Goal: Task Accomplishment & Management: Manage account settings

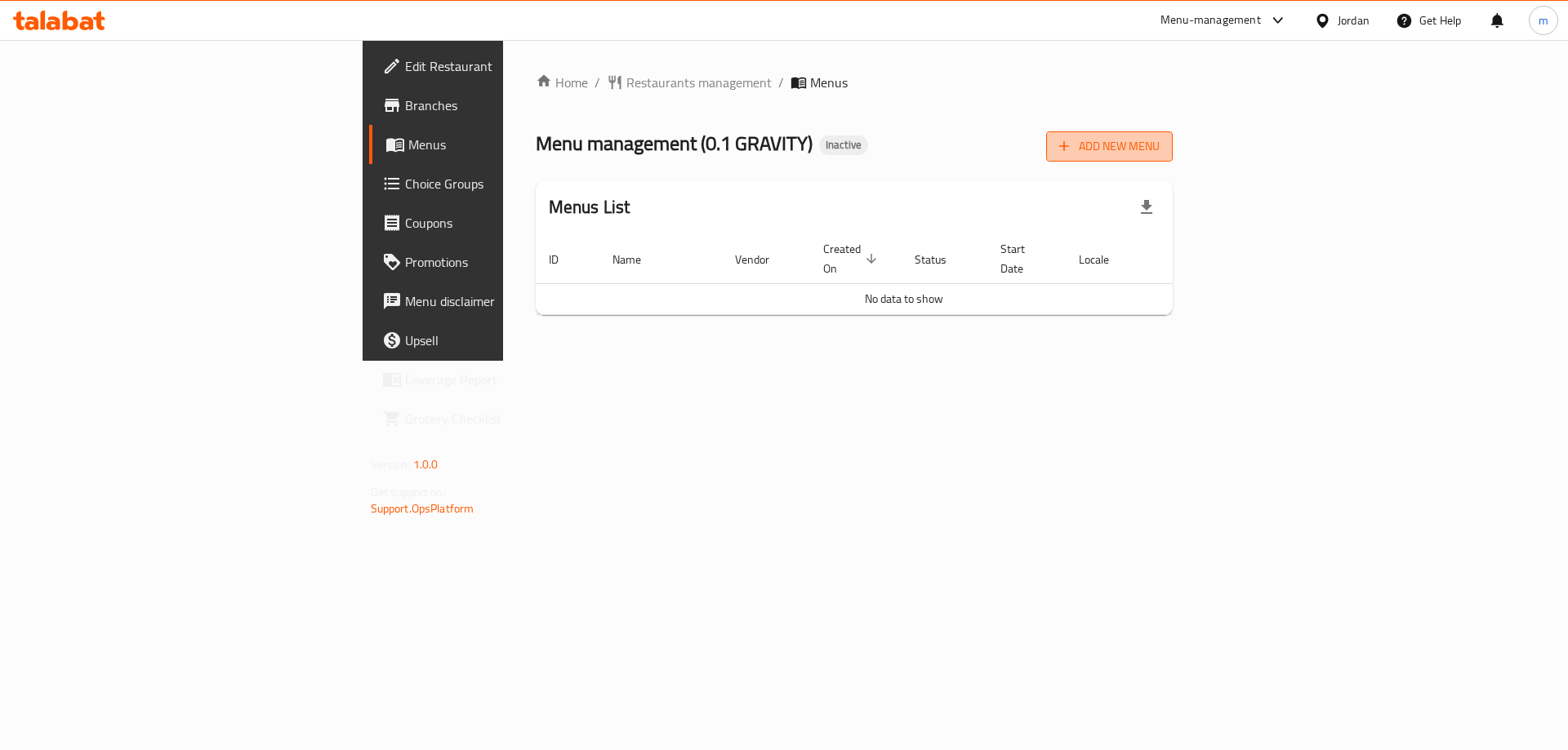
click at [1160, 153] on span "Add New Menu" at bounding box center [1109, 147] width 100 height 21
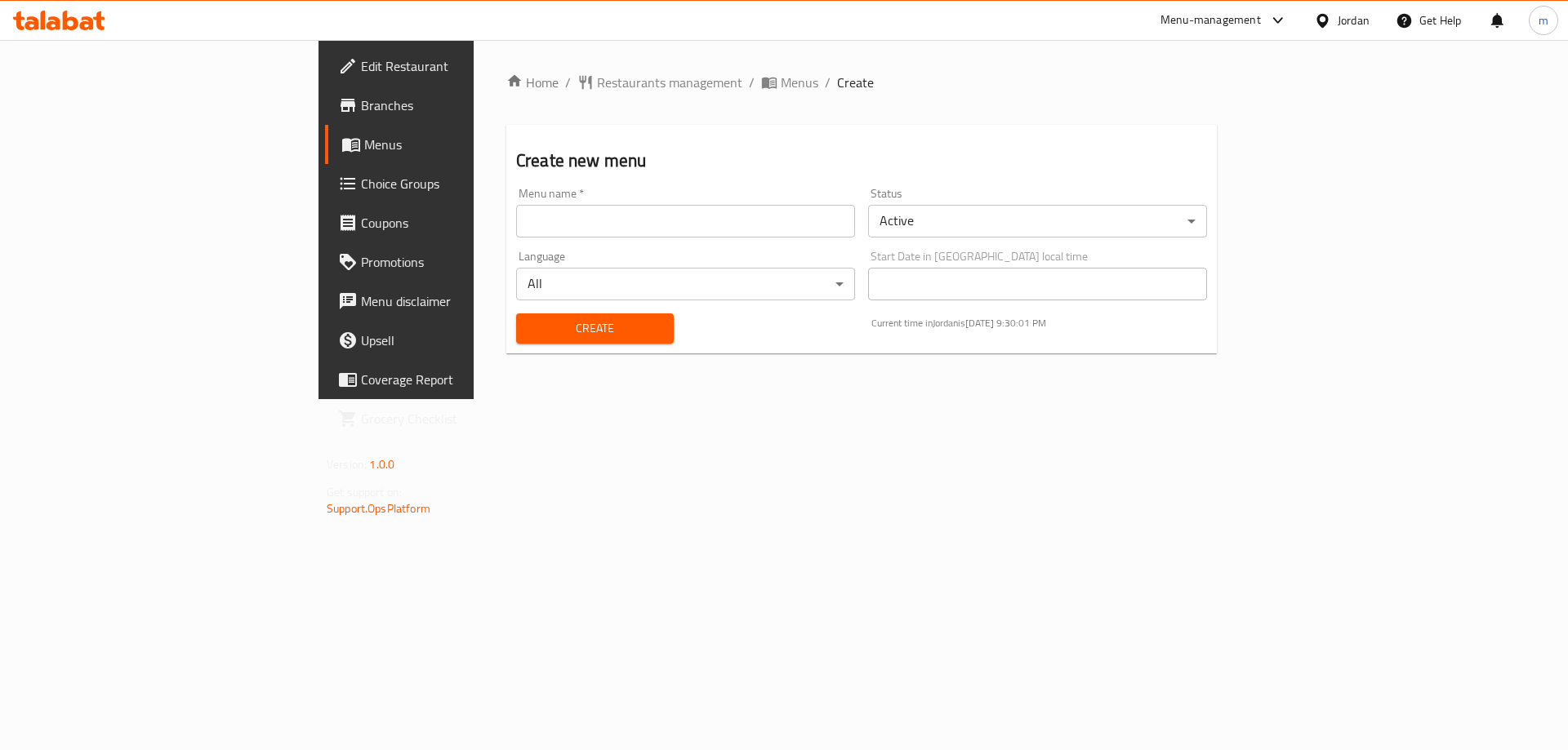
click at [516, 224] on input "text" at bounding box center [685, 221] width 339 height 32
type input "13/10"
click at [516, 314] on button "Create" at bounding box center [595, 329] width 157 height 30
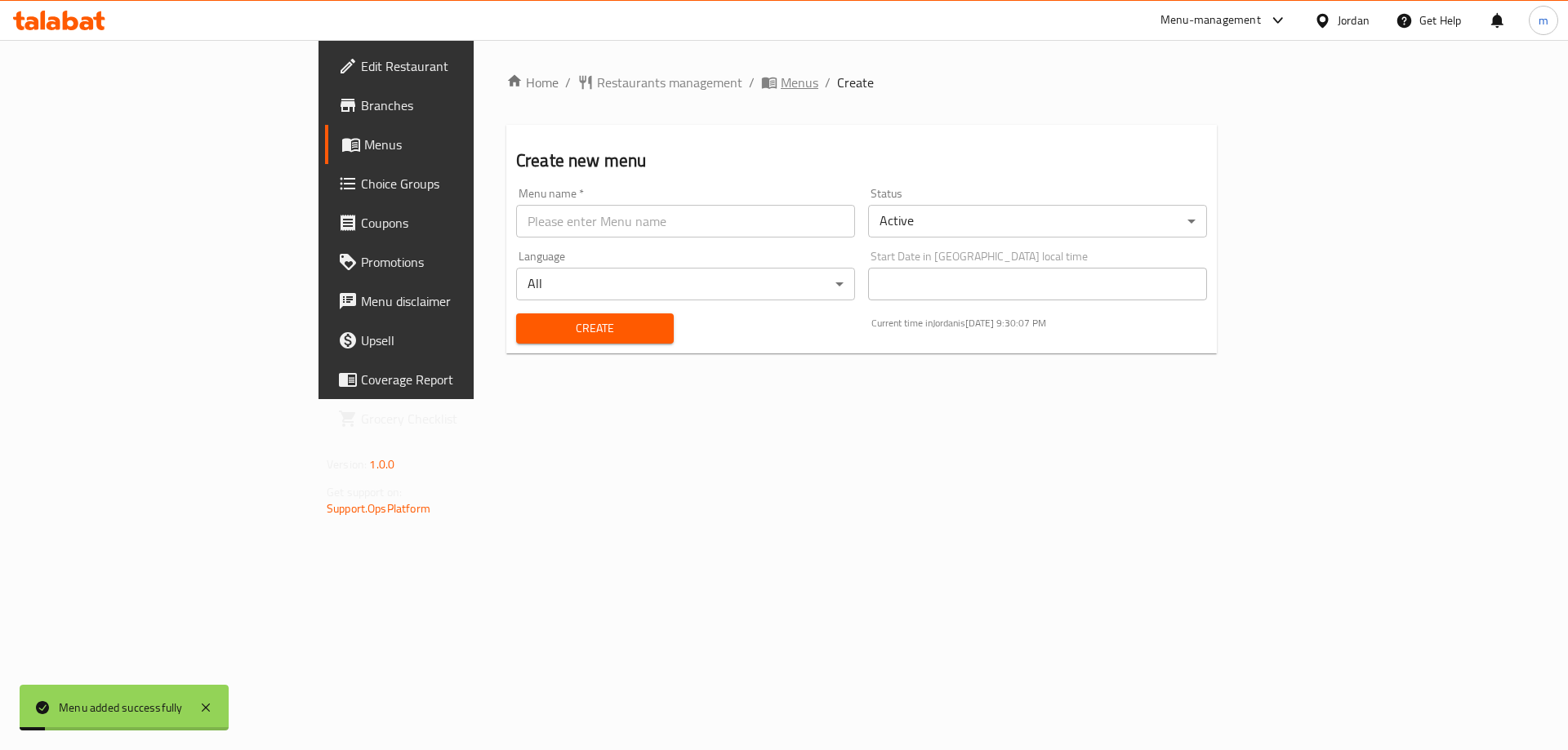
click at [781, 73] on span "Menus" at bounding box center [799, 83] width 37 height 20
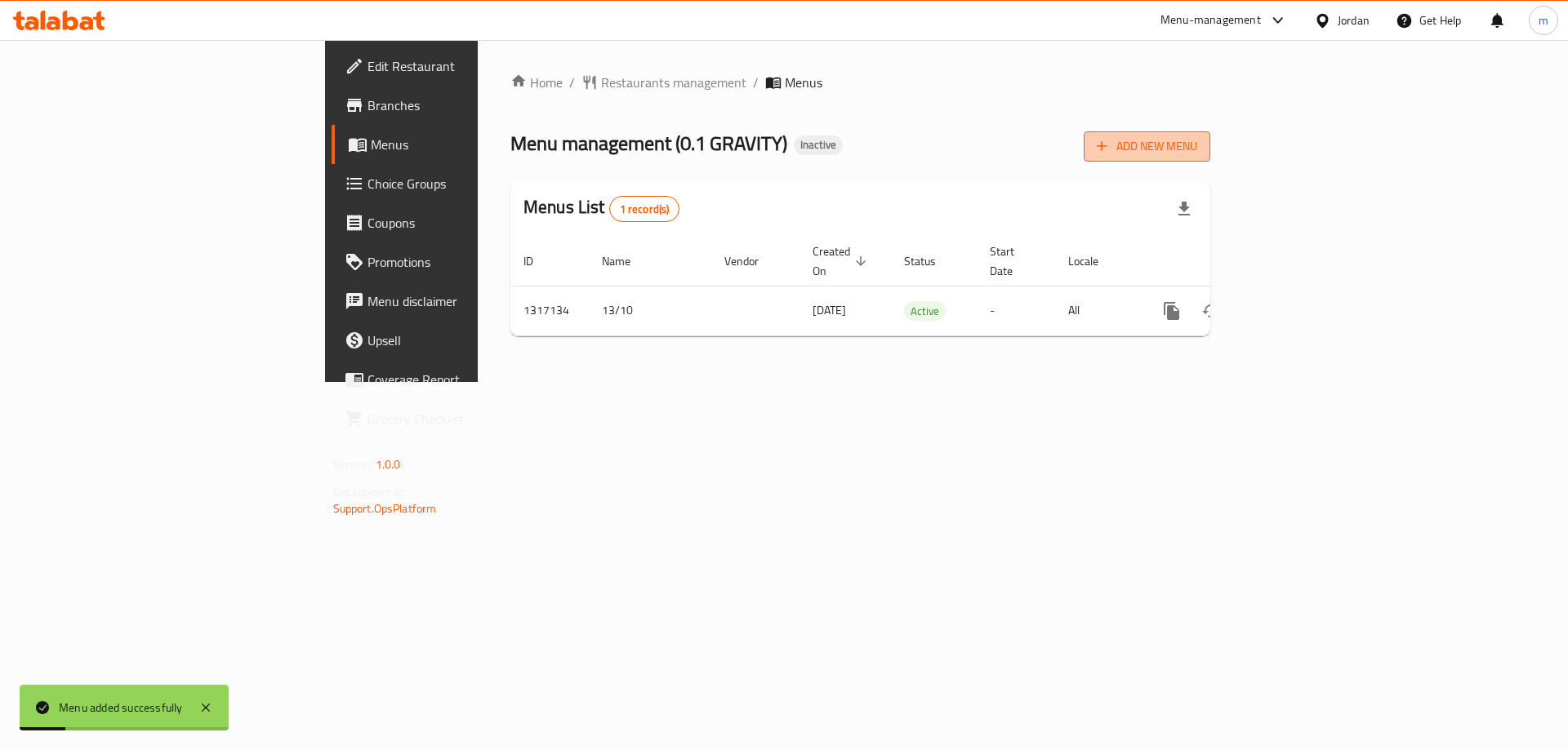
click at [1198, 153] on span "Add New Menu" at bounding box center [1146, 147] width 100 height 21
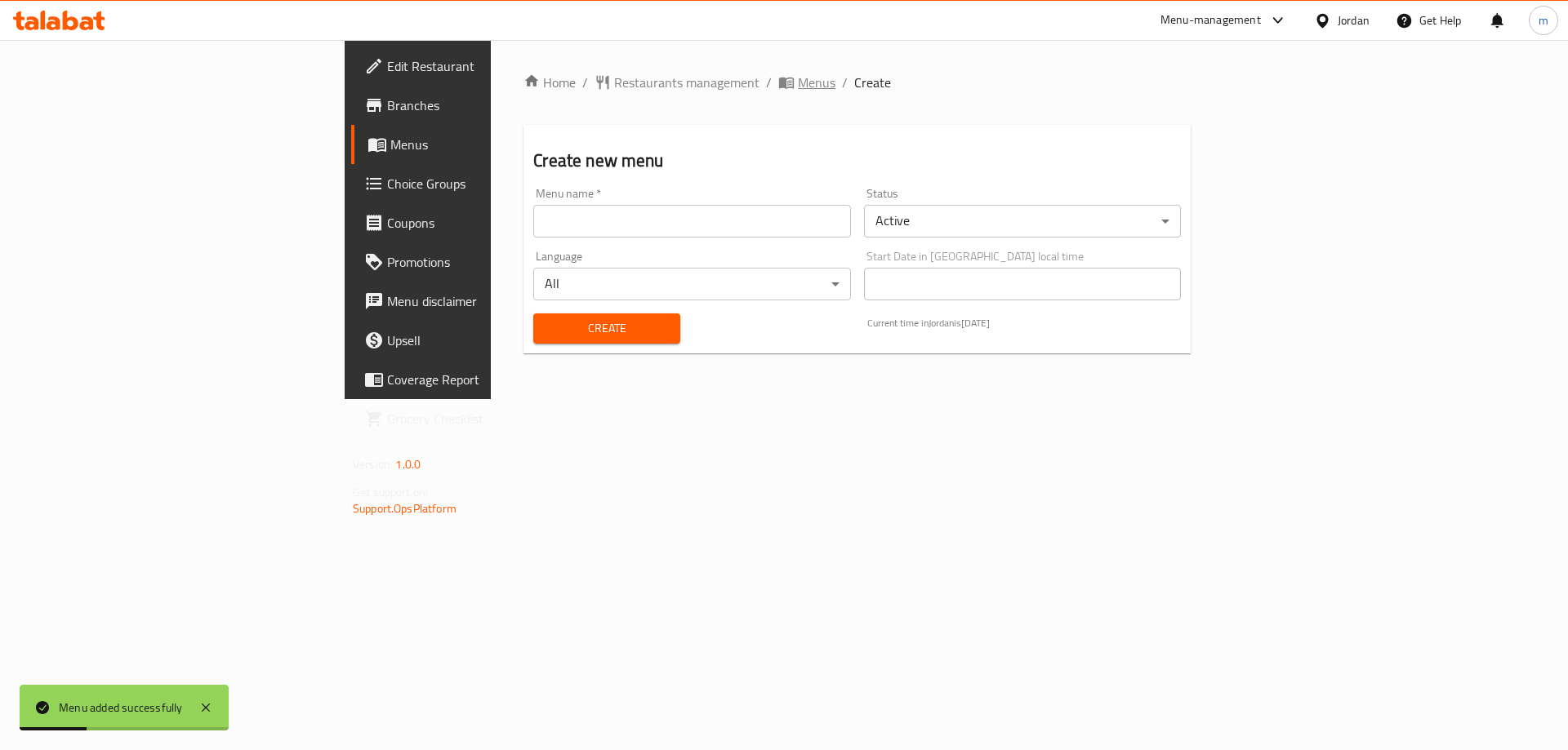
click at [798, 77] on span "Menus" at bounding box center [816, 83] width 37 height 20
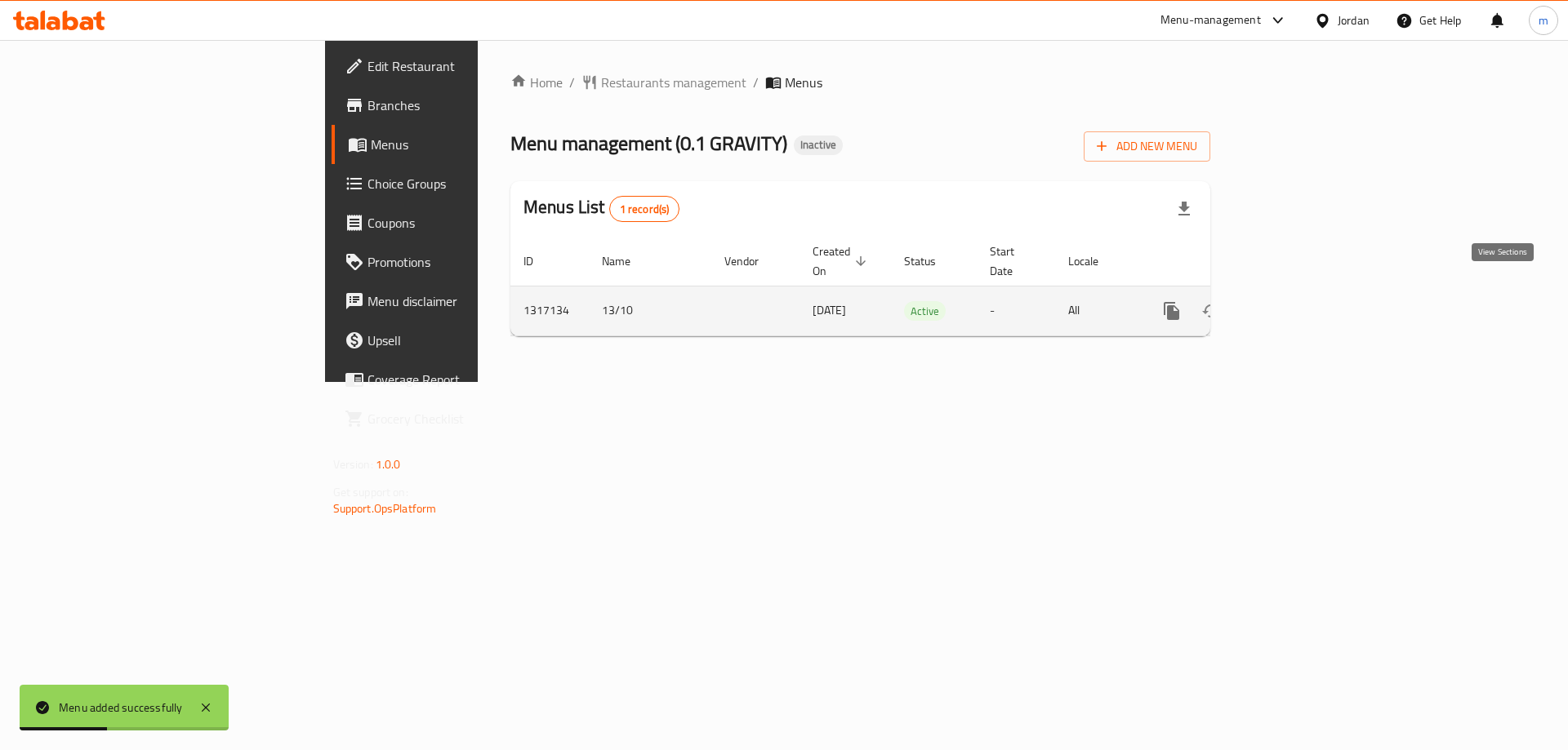
click at [1297, 304] on icon "enhanced table" at bounding box center [1290, 311] width 15 height 15
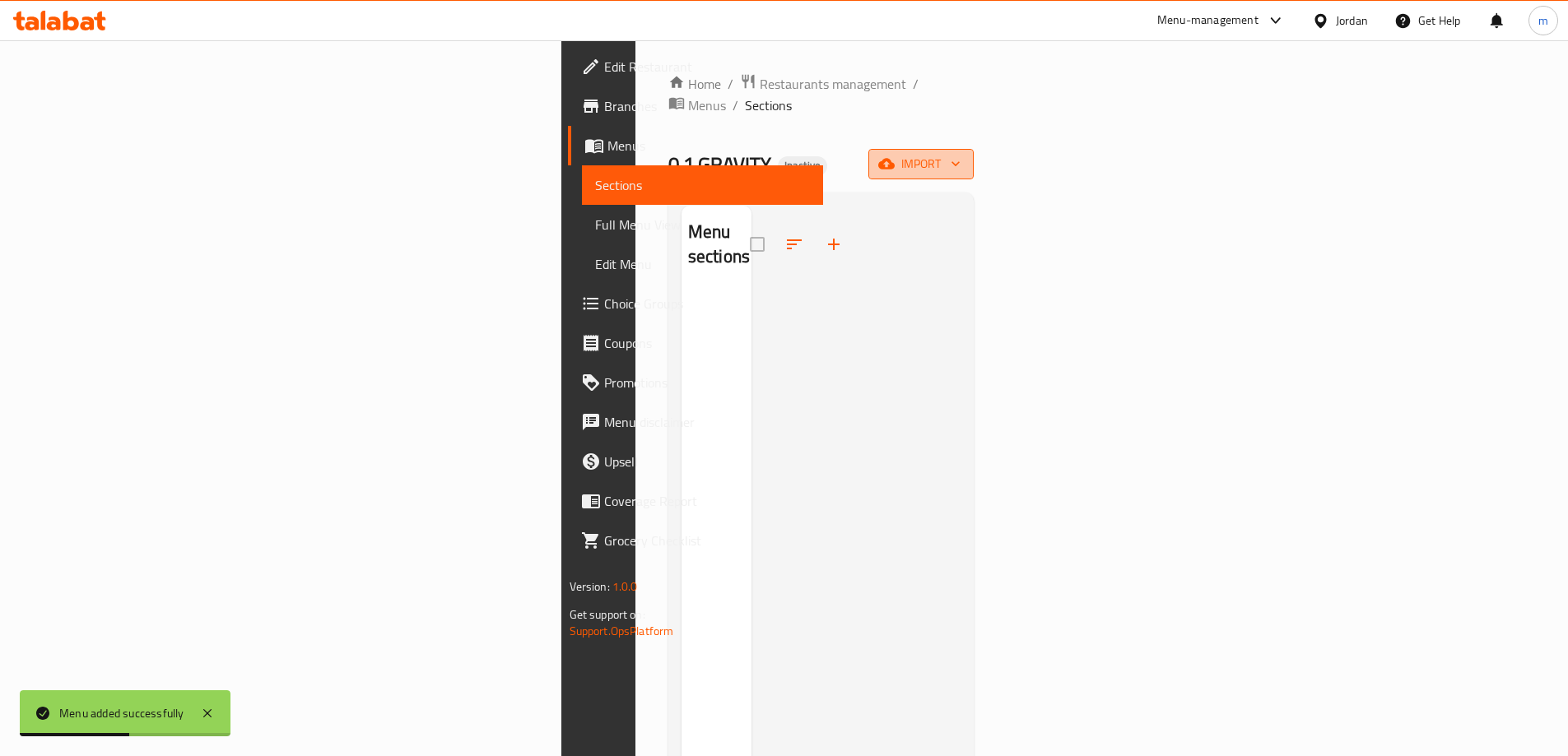
click at [960, 154] on span "import" at bounding box center [920, 164] width 79 height 21
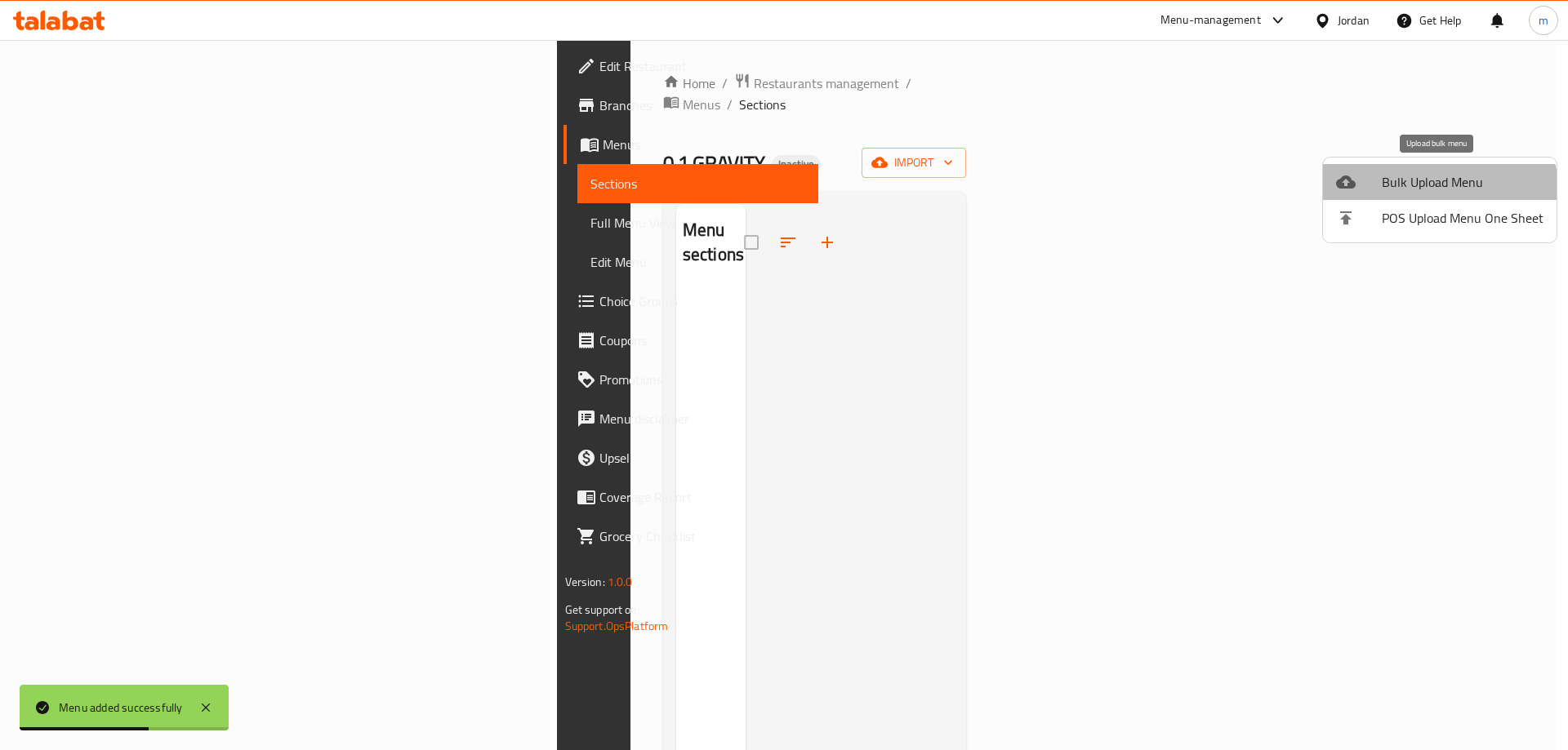
click at [1428, 195] on li "Bulk Upload Menu" at bounding box center [1440, 181] width 234 height 36
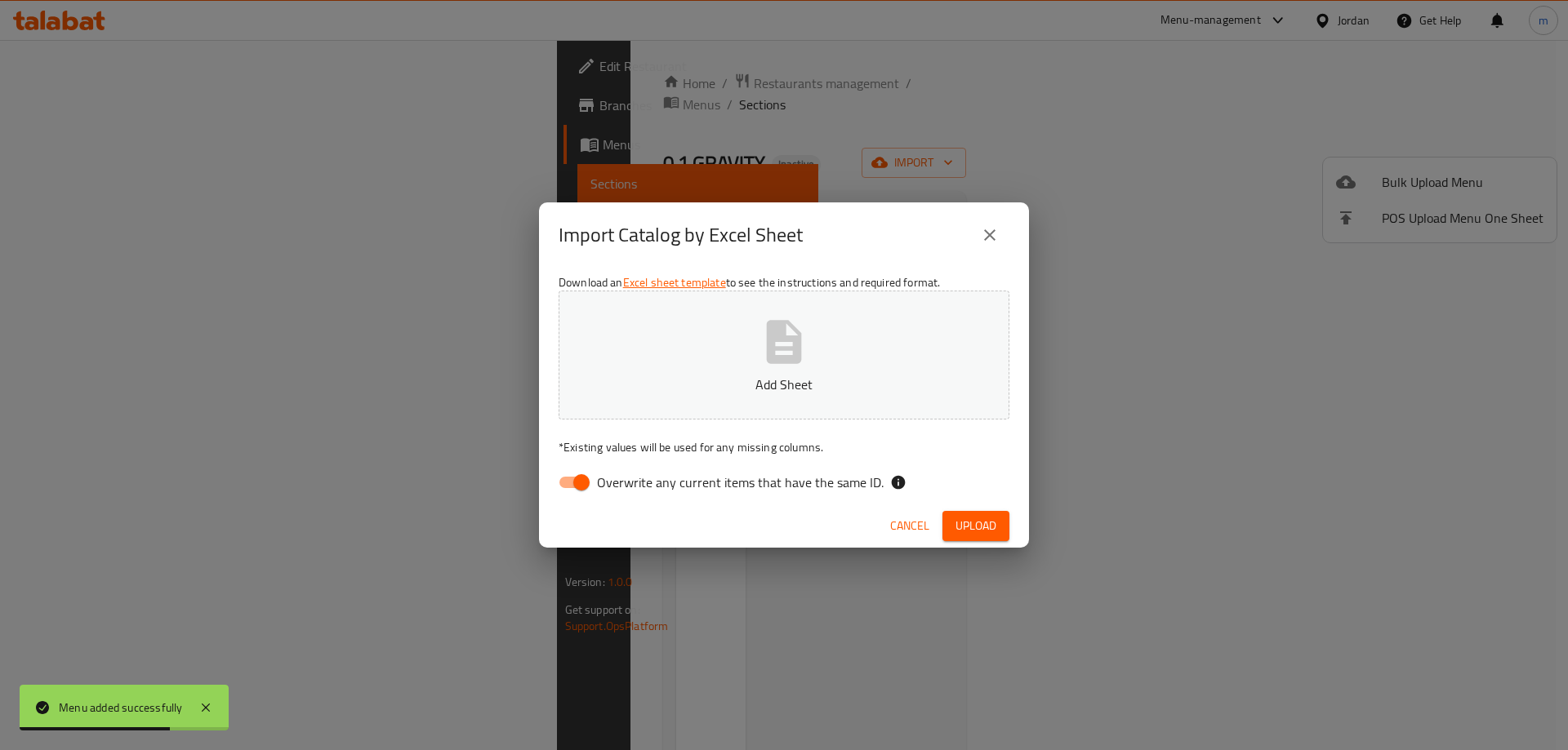
click at [584, 476] on input "Overwrite any current items that have the same ID." at bounding box center [581, 482] width 93 height 31
checkbox input "false"
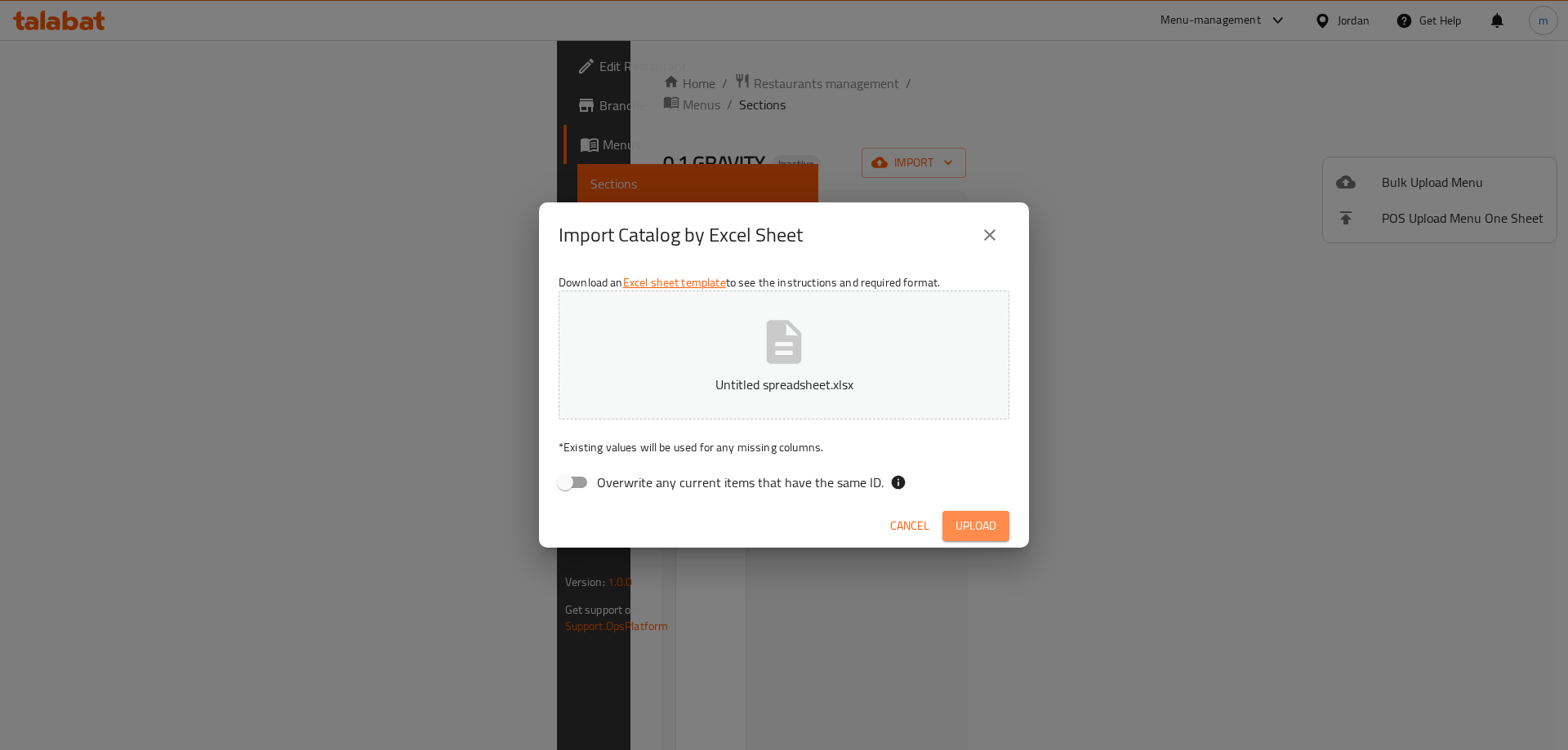
click at [983, 536] on button "Upload" at bounding box center [976, 526] width 67 height 30
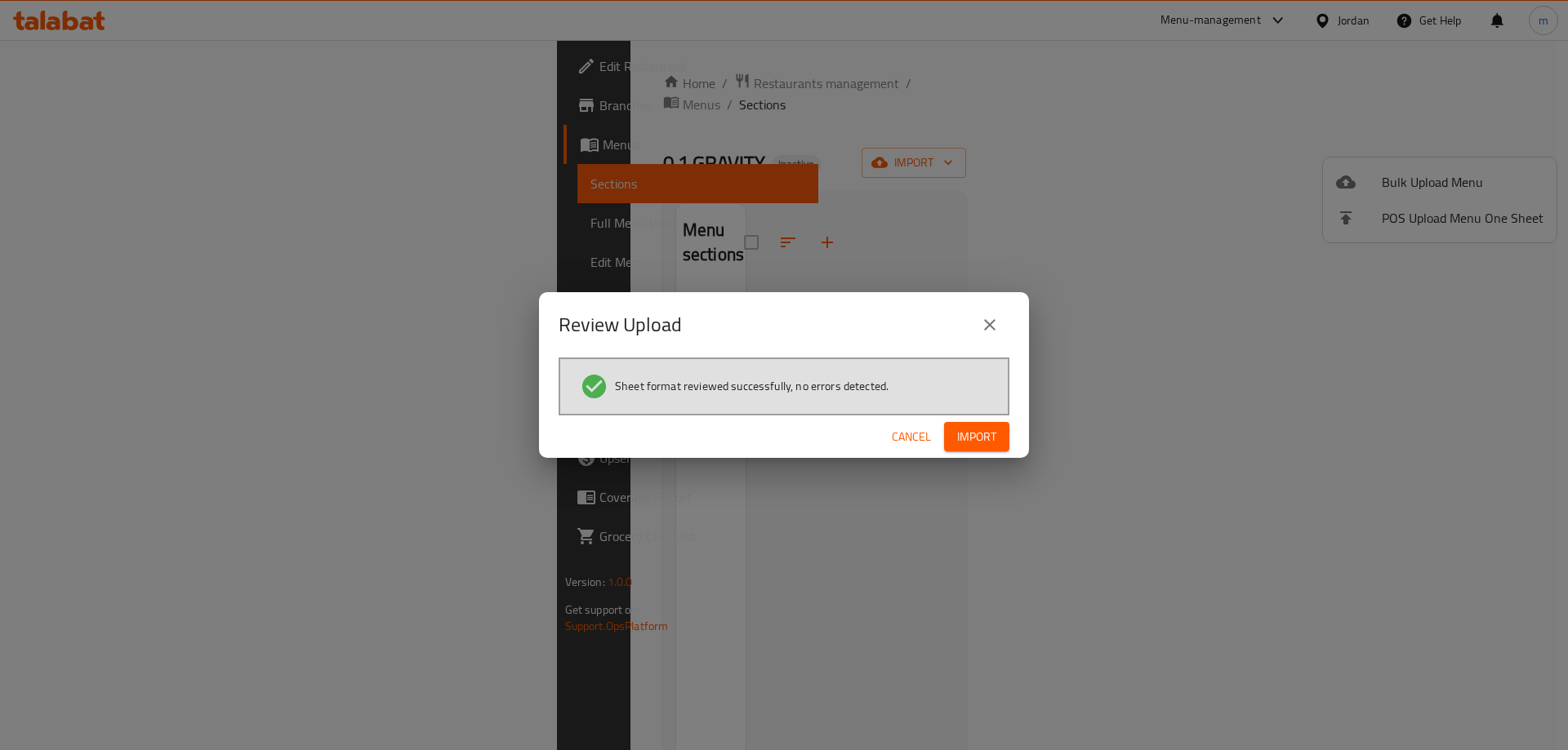
click at [977, 438] on span "Import" at bounding box center [977, 437] width 39 height 21
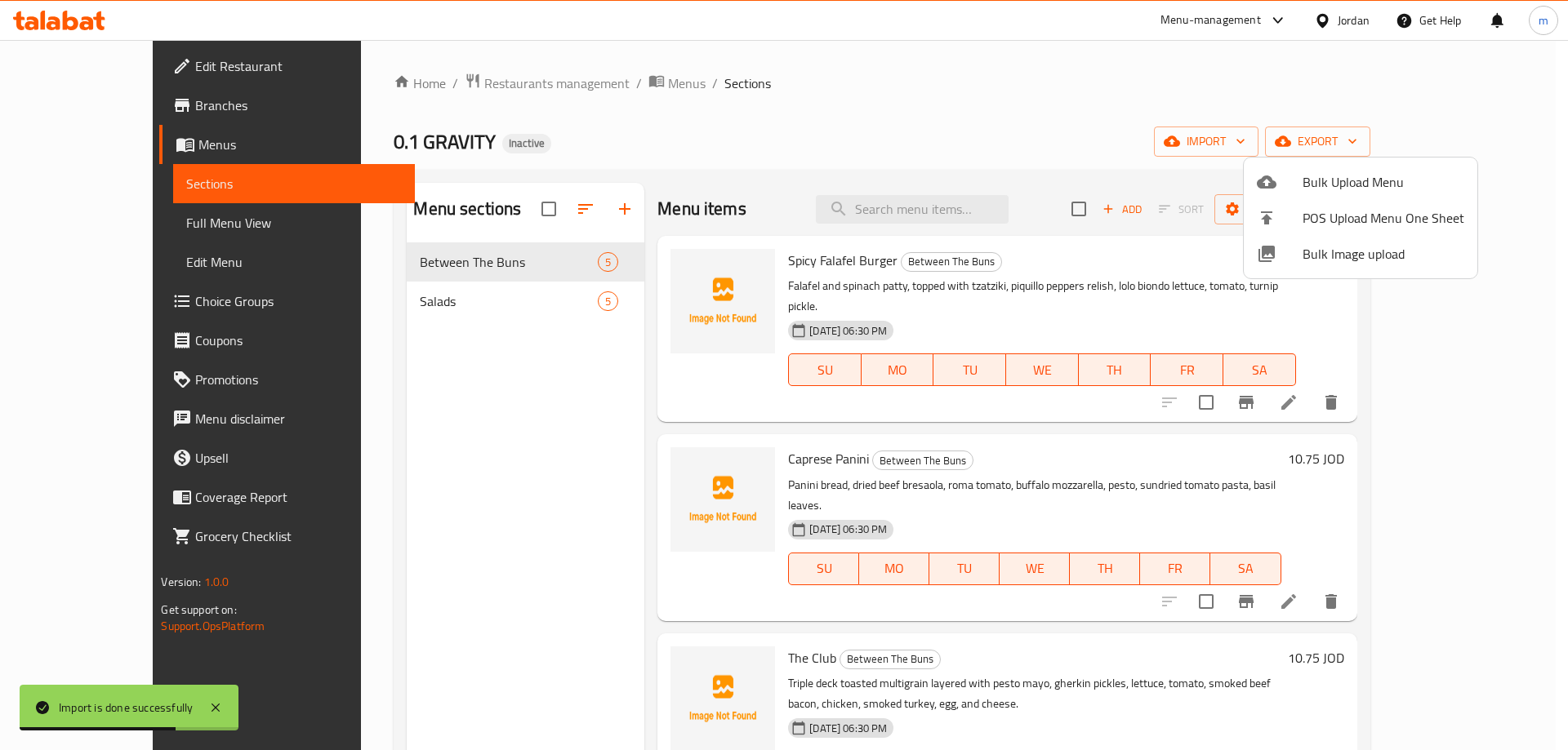
click at [221, 230] on div at bounding box center [784, 375] width 1568 height 750
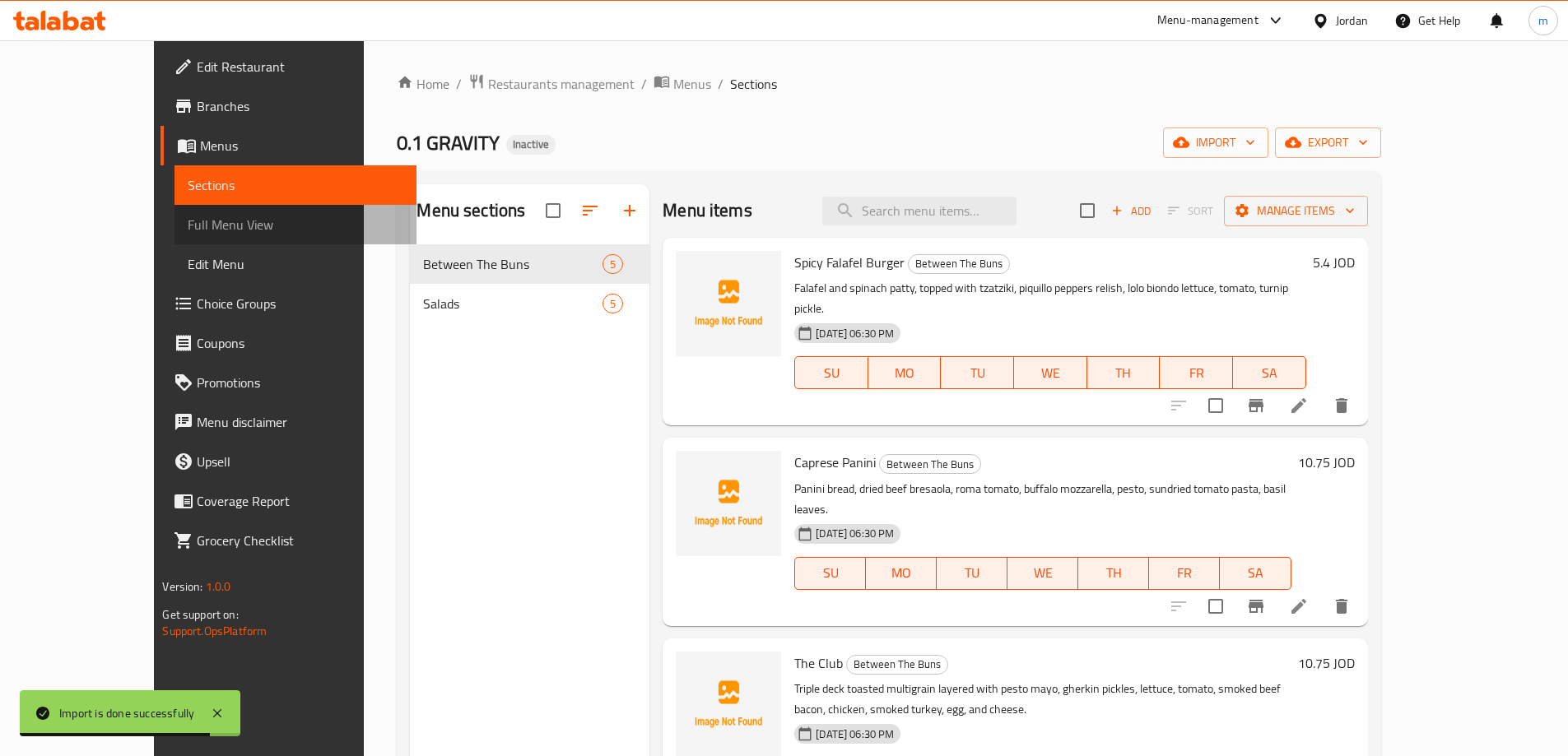
click at [188, 234] on span "Full Menu View" at bounding box center [295, 224] width 214 height 20
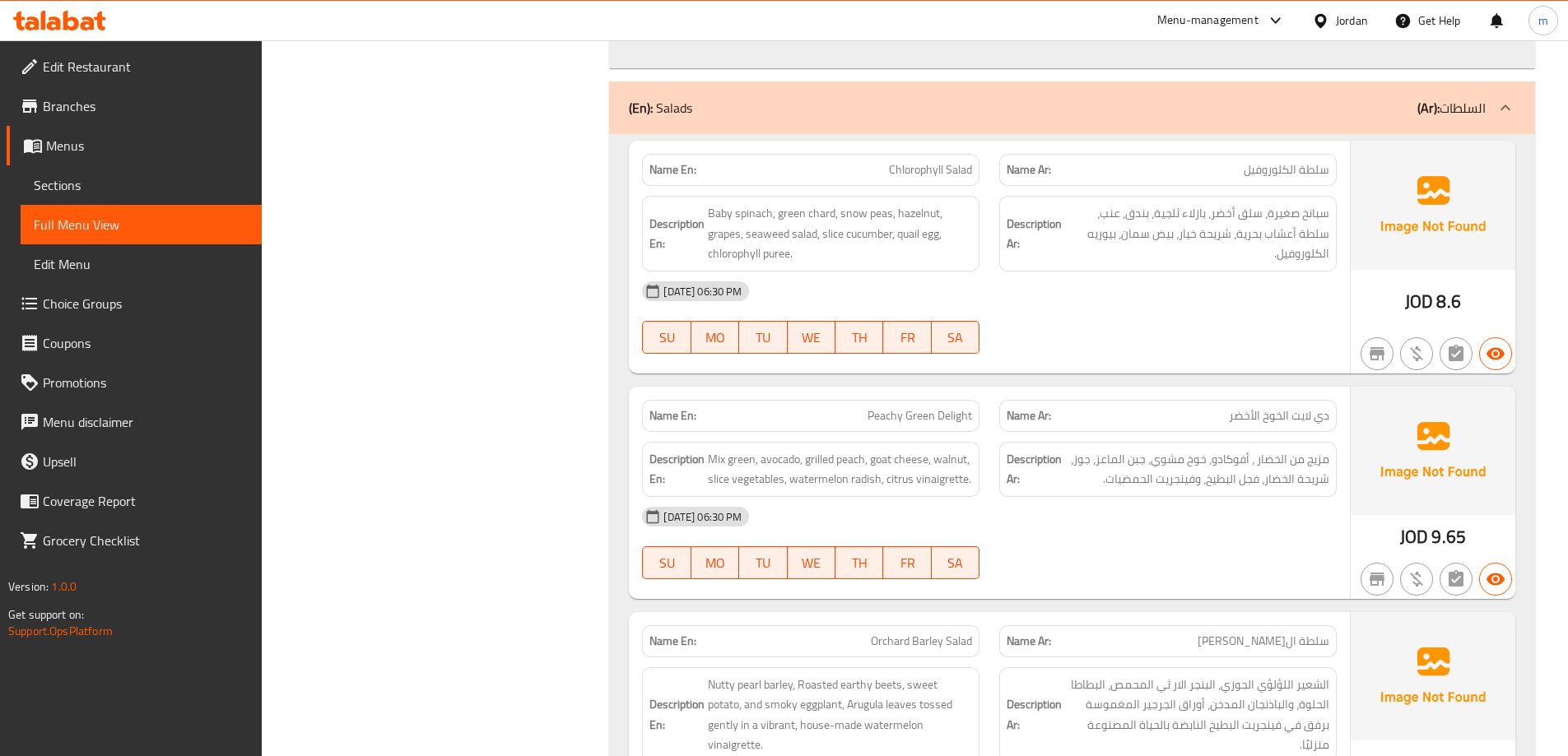
scroll to position [1399, 0]
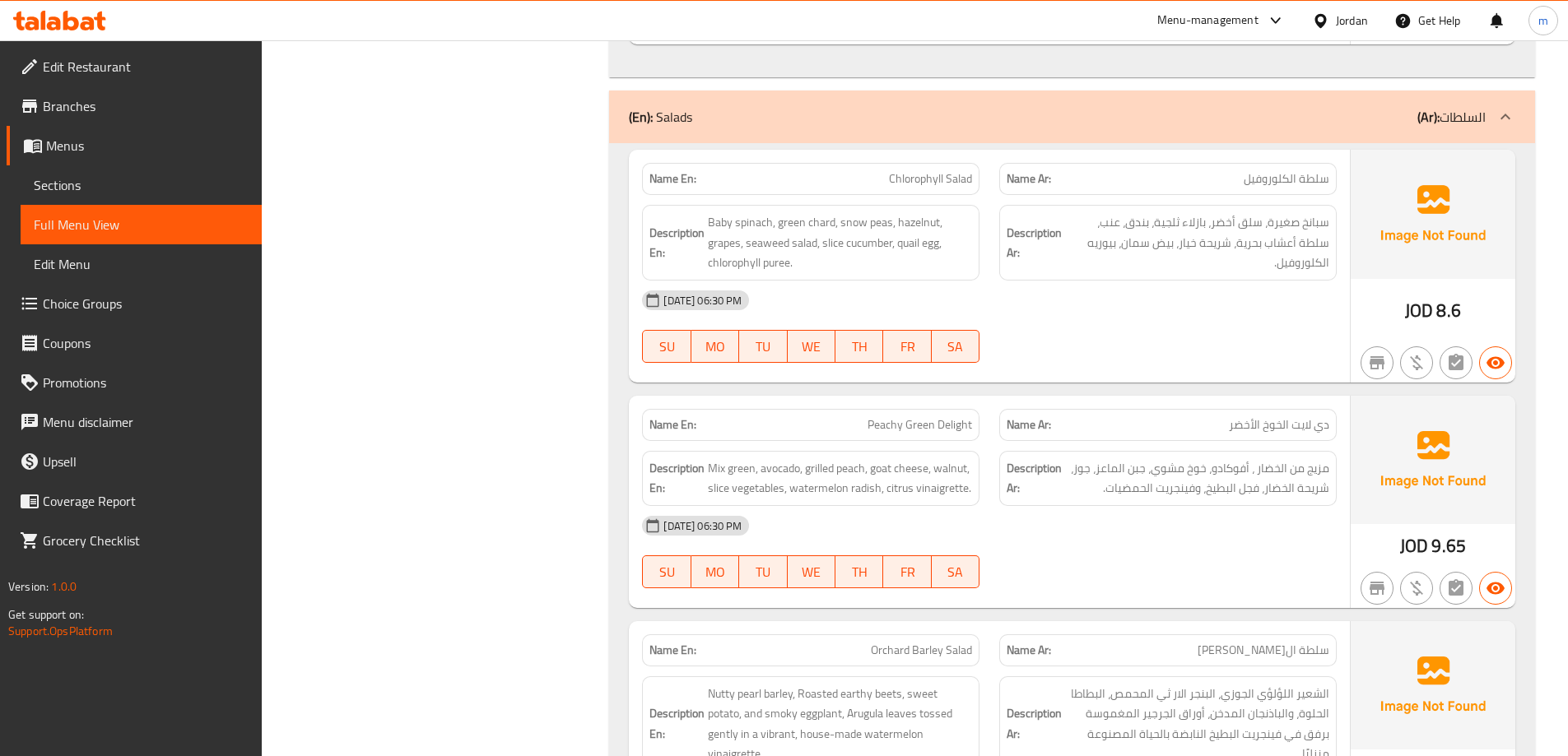
click at [938, 162] on div "Name En: Chlorophyll Salad" at bounding box center [810, 179] width 357 height 52
click at [944, 182] on span "Chlorophyll Salad" at bounding box center [930, 179] width 83 height 18
copy span "Chlorophyll Salad"
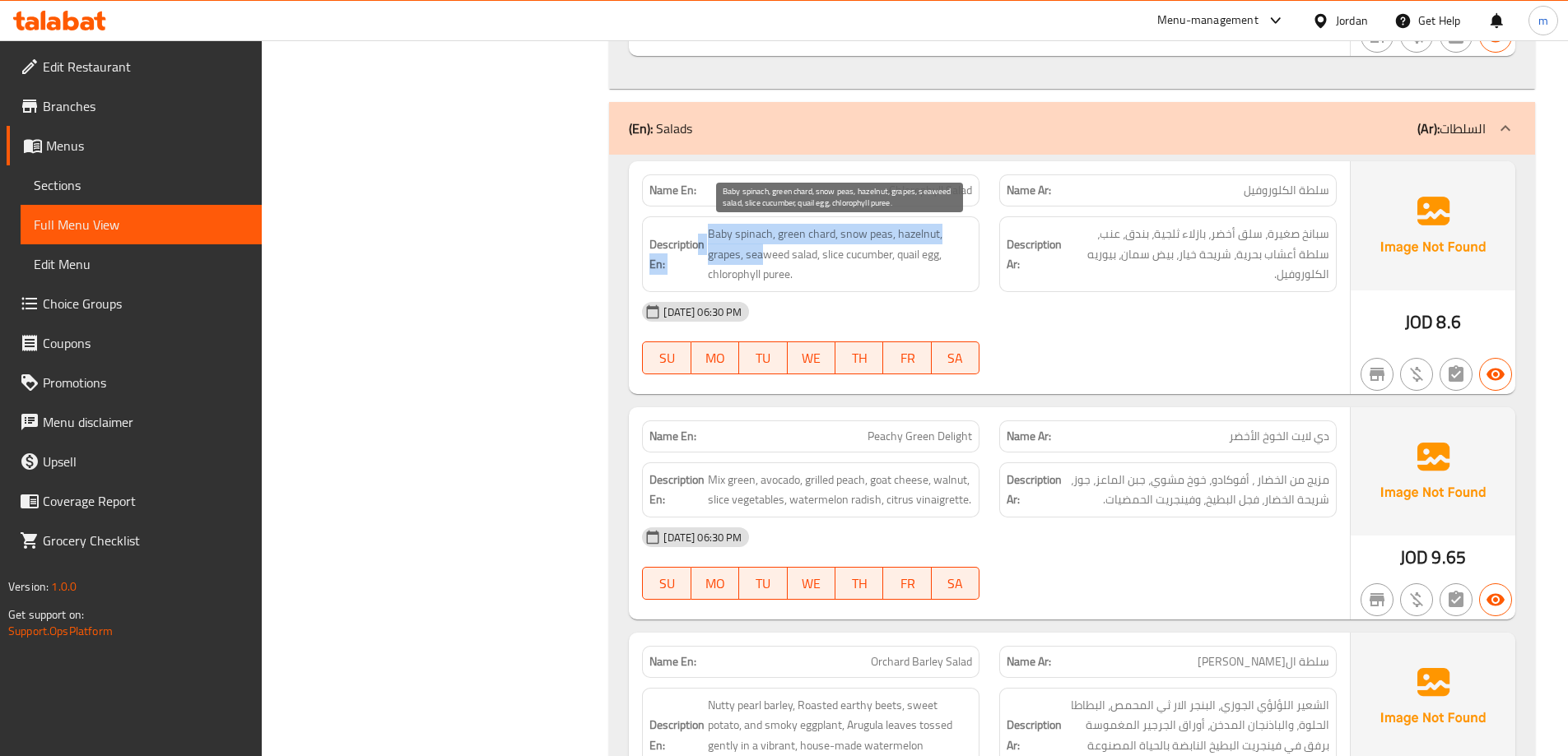
drag, startPoint x: 700, startPoint y: 235, endPoint x: 762, endPoint y: 261, distance: 67.2
click at [762, 261] on h6 "Description En: Baby spinach, green chard, snow peas, hazelnut, grapes, seaweed…" at bounding box center [810, 254] width 323 height 61
click at [721, 231] on span "Baby spinach, green chard, snow peas, hazelnut, grapes, seaweed salad, slice cu…" at bounding box center [839, 254] width 265 height 61
drag, startPoint x: 708, startPoint y: 237, endPoint x: 792, endPoint y: 270, distance: 90.2
click at [792, 270] on span "Baby spinach, green chard, snow peas, hazelnut, grapes, seaweed salad, slice cu…" at bounding box center [839, 254] width 265 height 61
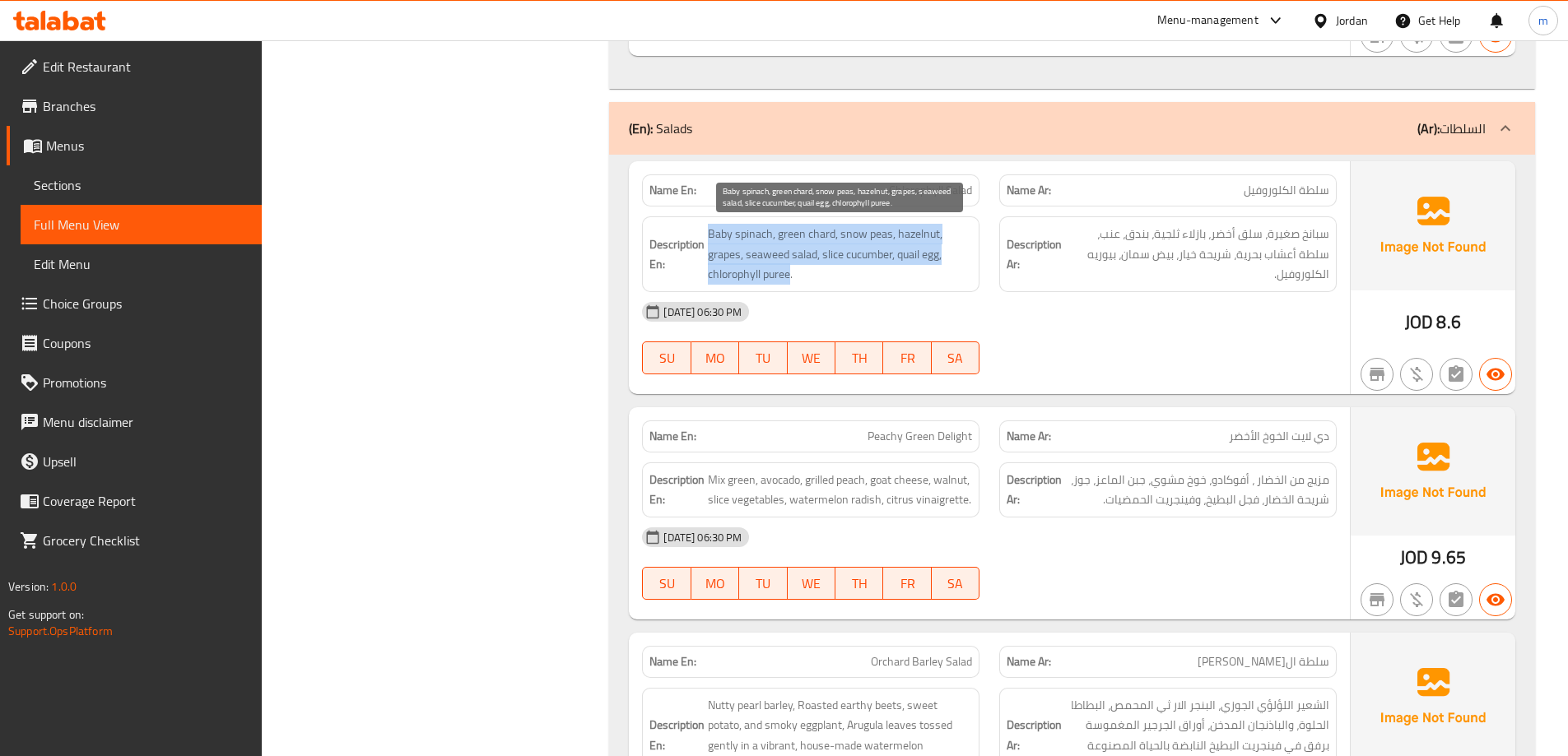
copy span "Baby spinach, green chard, snow peas, hazelnut, grapes, seaweed salad, slice cu…"
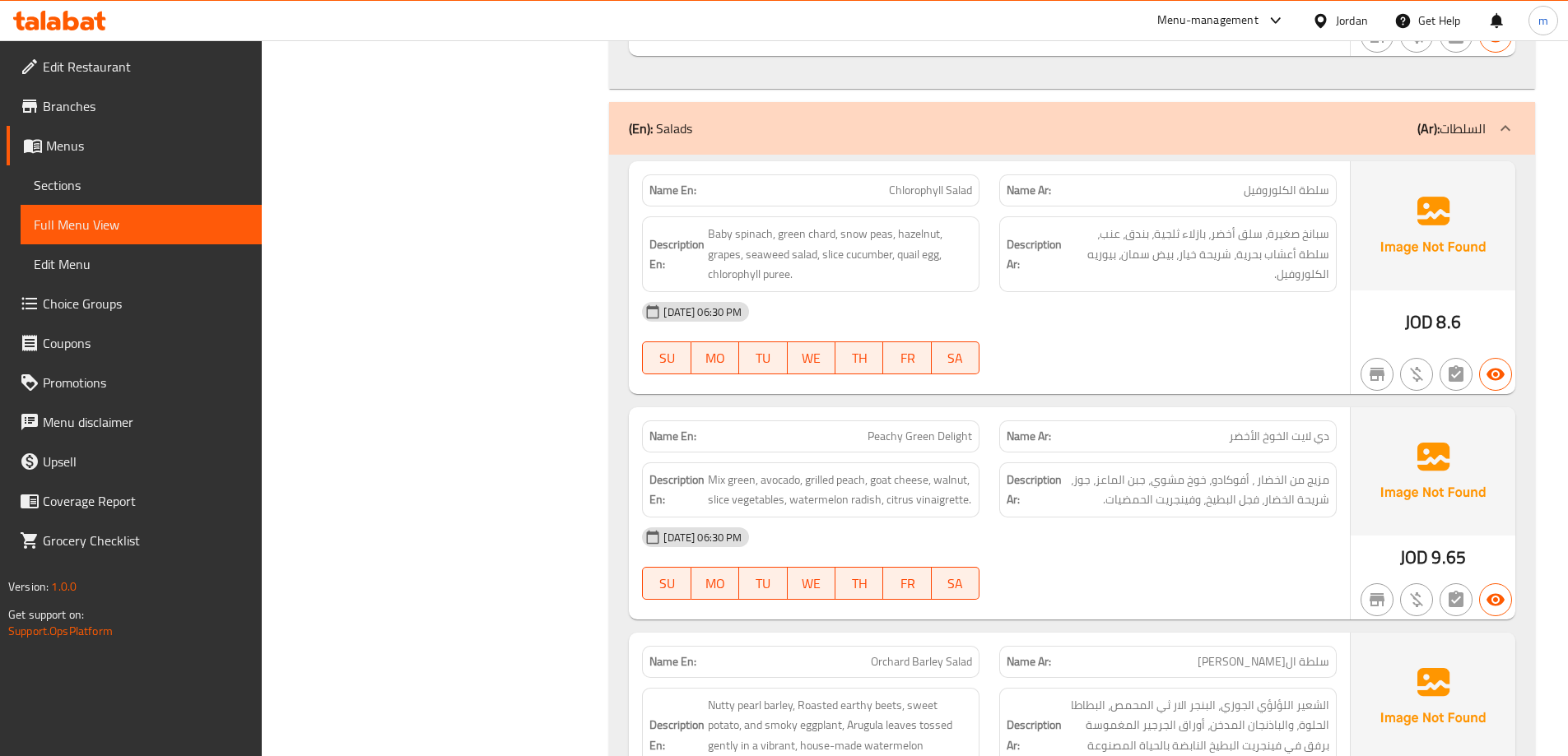
click at [917, 439] on span "Peachy Green Delight" at bounding box center [919, 436] width 104 height 18
copy span "Peachy Green Delight"
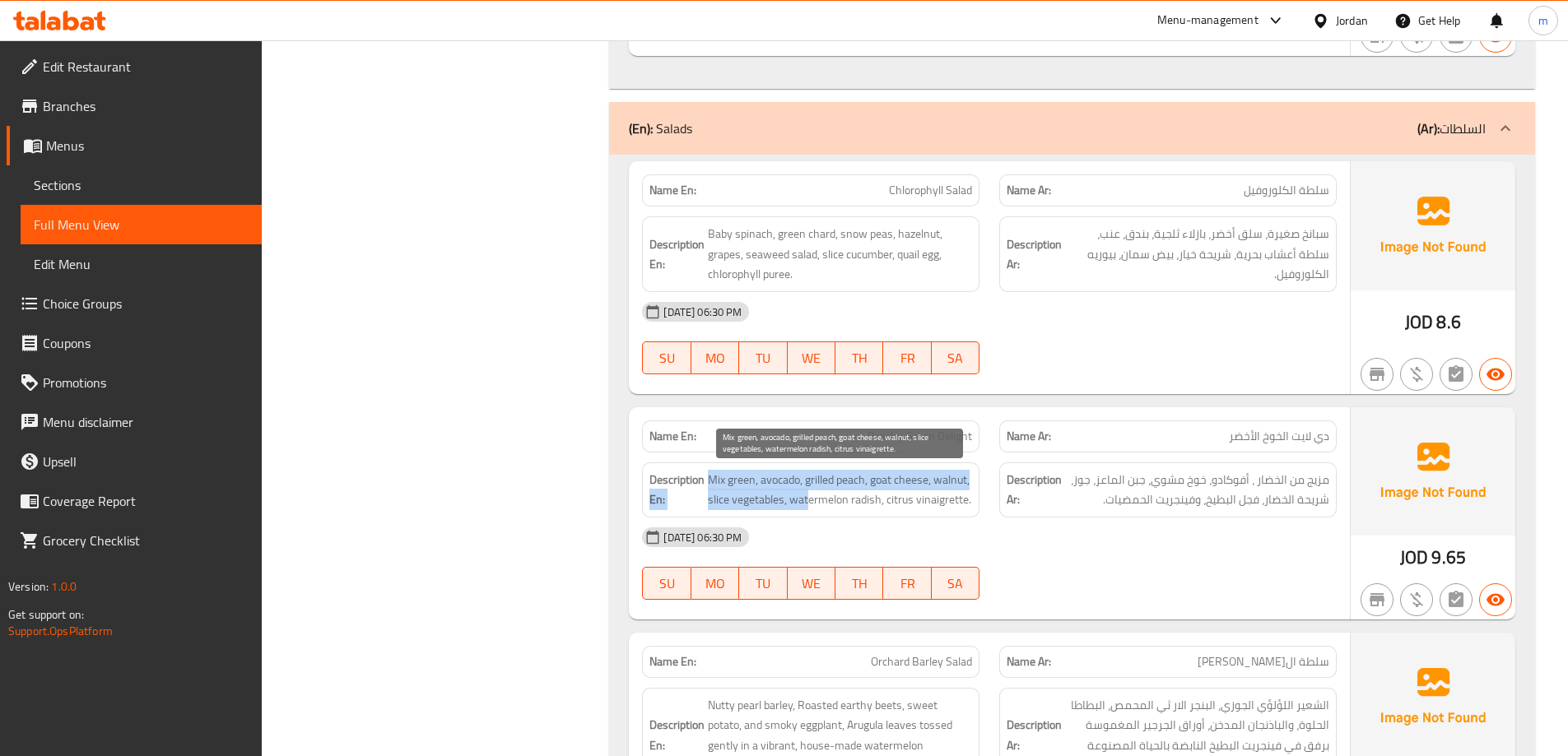
drag, startPoint x: 704, startPoint y: 480, endPoint x: 789, endPoint y: 496, distance: 86.5
click at [805, 503] on h6 "Description En: Mix green, avocado, grilled peach, goat cheese, walnut, slice v…" at bounding box center [810, 490] width 323 height 40
click at [786, 495] on span "Mix green, avocado, grilled peach, goat cheese, walnut, slice vegetables, water…" at bounding box center [839, 490] width 265 height 40
drag, startPoint x: 712, startPoint y: 484, endPoint x: 969, endPoint y: 507, distance: 258.0
click at [969, 507] on span "Mix green, avocado, grilled peach, goat cheese, walnut, slice vegetables, water…" at bounding box center [839, 490] width 265 height 40
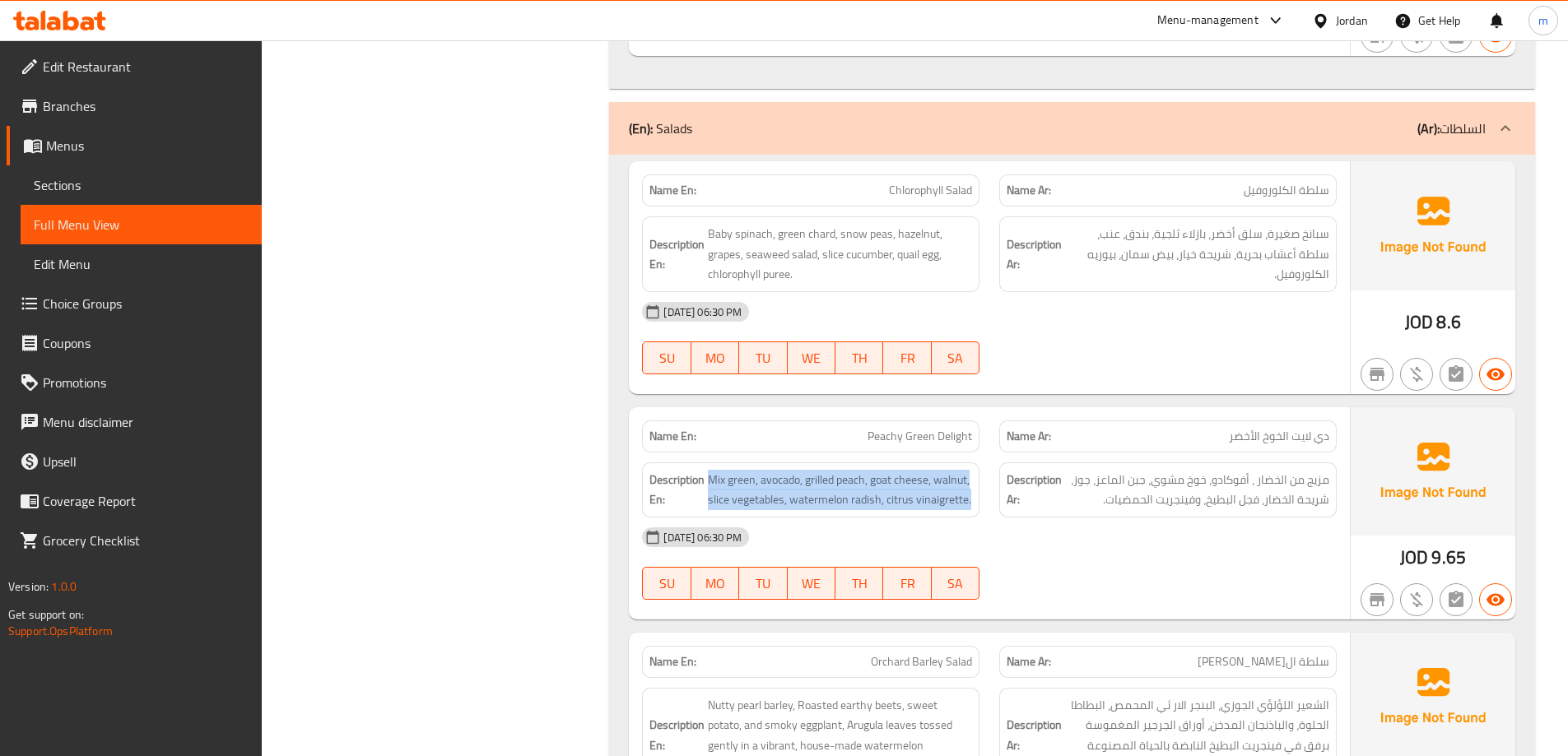
copy span "Mix green, avocado, grilled peach, goat cheese, walnut, slice vegetables, water…"
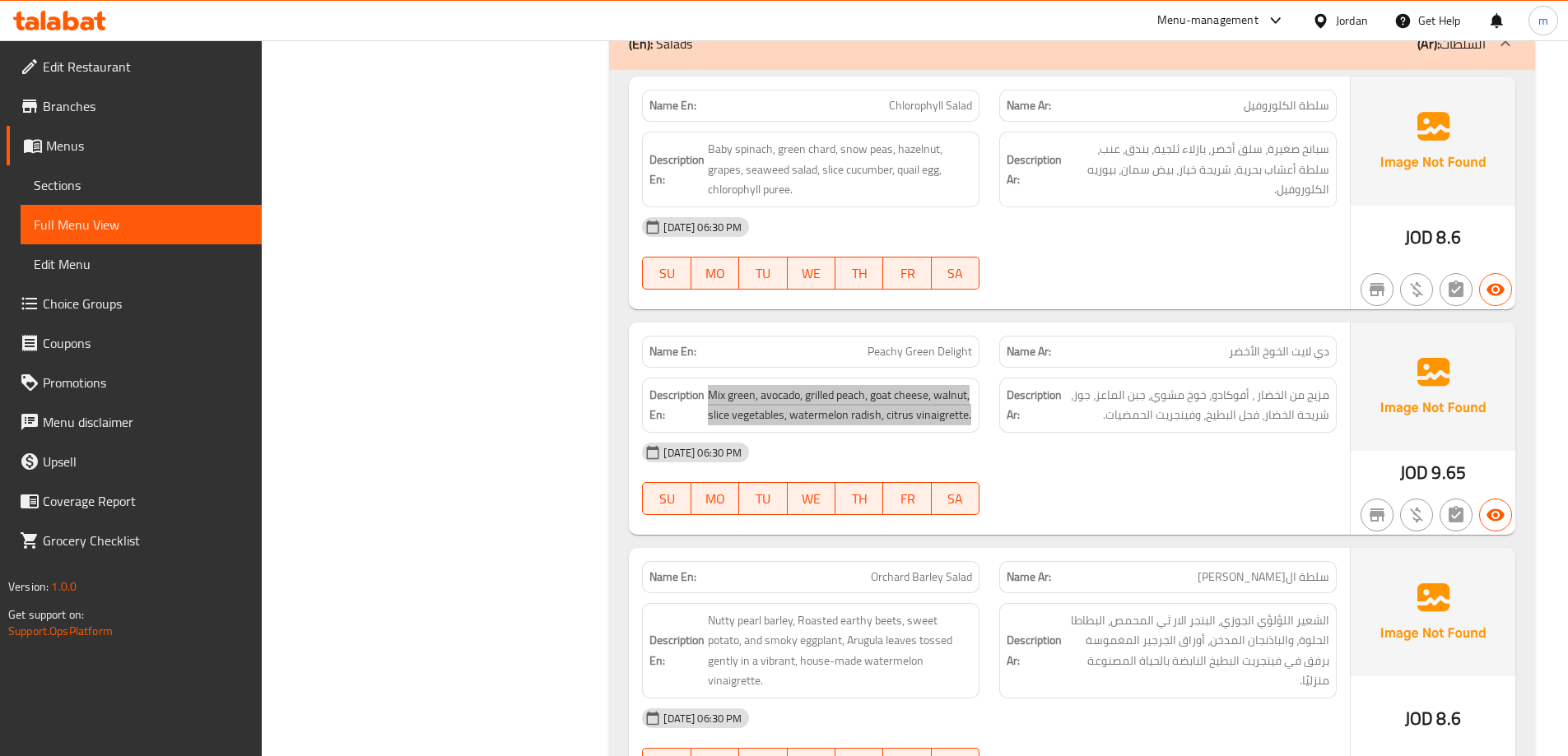
scroll to position [1646, 0]
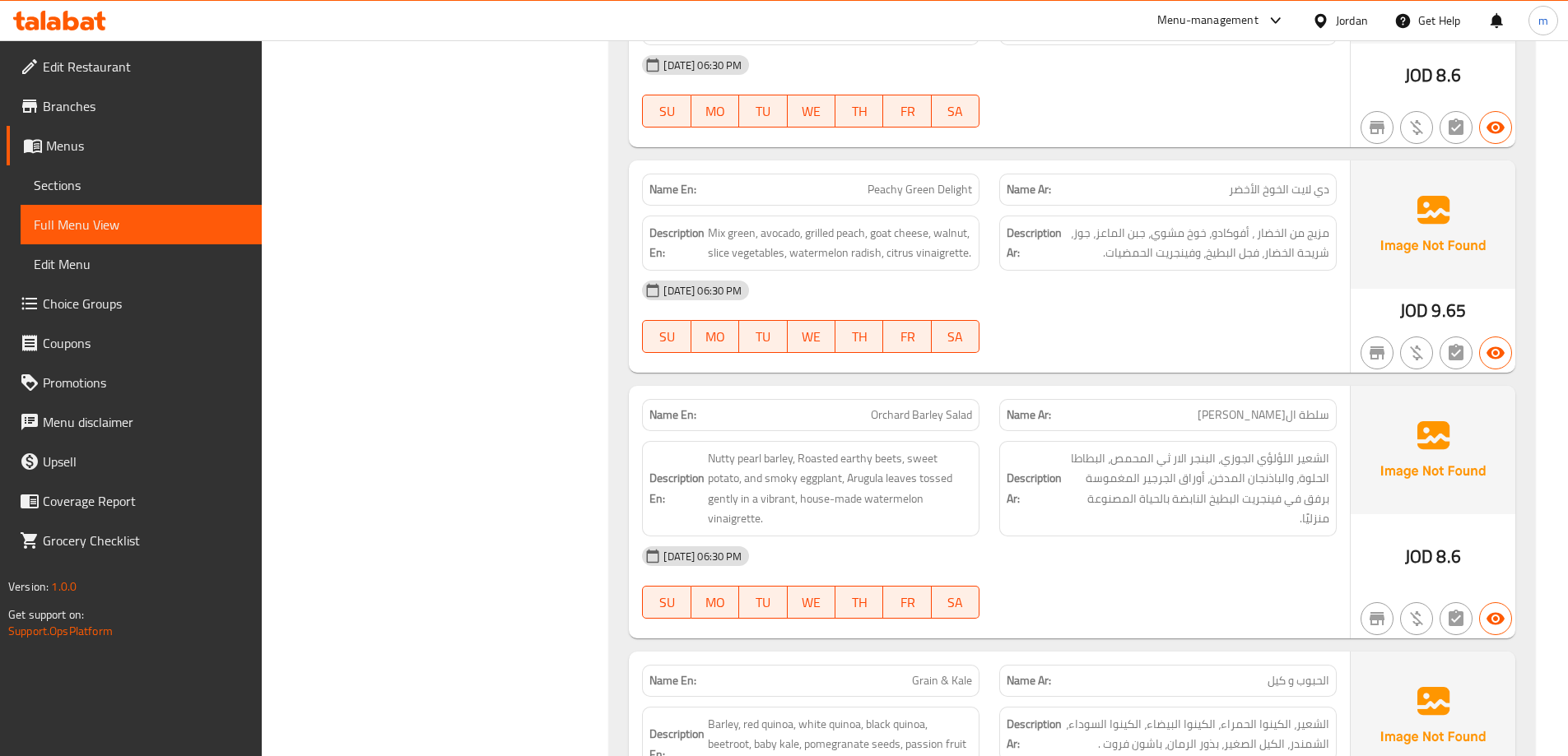
click at [905, 422] on span "Orchard Barley Salad" at bounding box center [920, 415] width 101 height 18
copy span "Orchard Barley Salad"
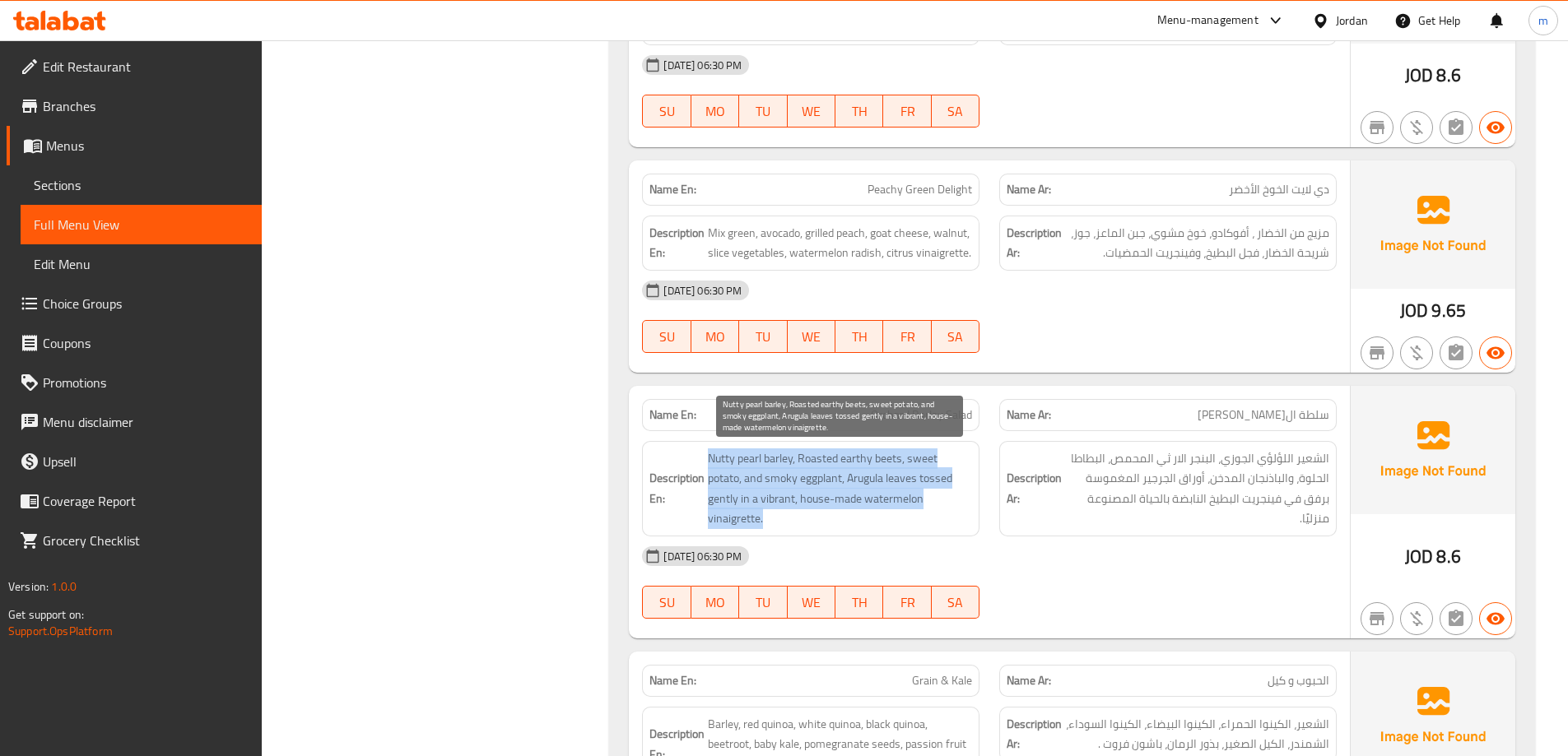
drag, startPoint x: 709, startPoint y: 455, endPoint x: 805, endPoint y: 517, distance: 114.3
click at [805, 517] on span "Nutty pearl barley, Roasted earthy beets, sweet potato, and smoky eggplant, Aru…" at bounding box center [839, 488] width 265 height 81
copy span "Nutty pearl barley, Roasted earthy beets, sweet potato, and smoky eggplant, Aru…"
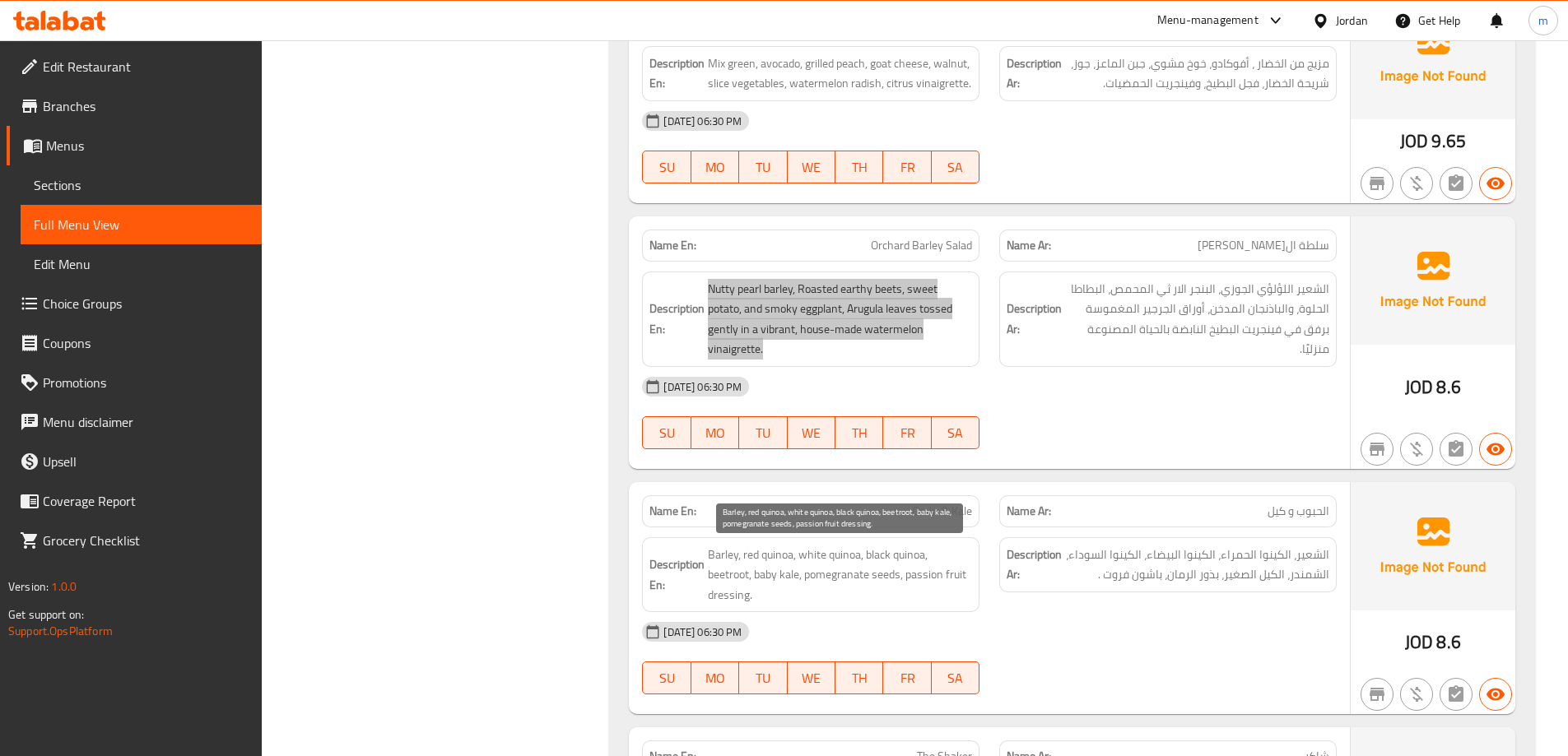
scroll to position [1893, 0]
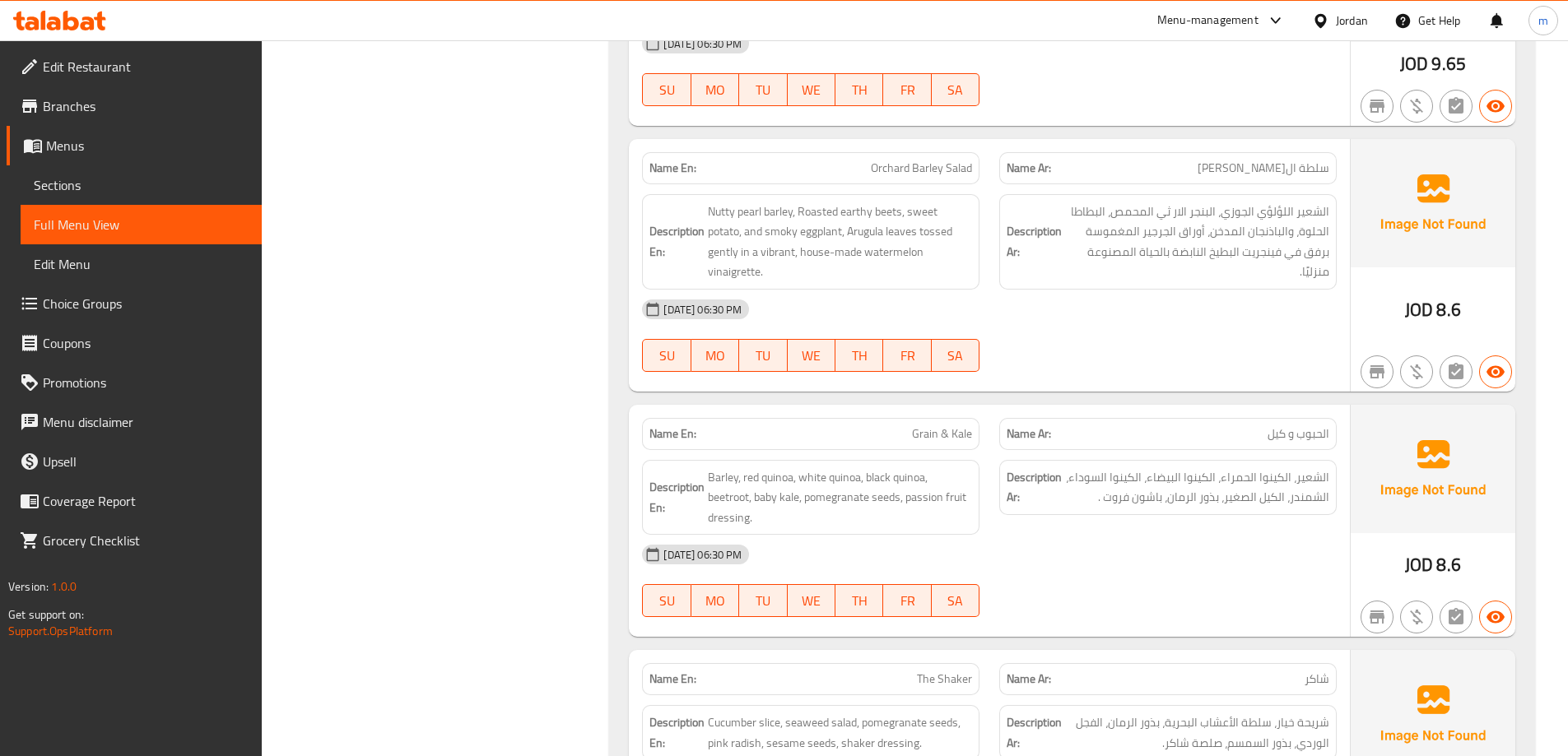
click at [923, 426] on span "Grain & Kale" at bounding box center [942, 434] width 60 height 18
copy span "Grain & Kale"
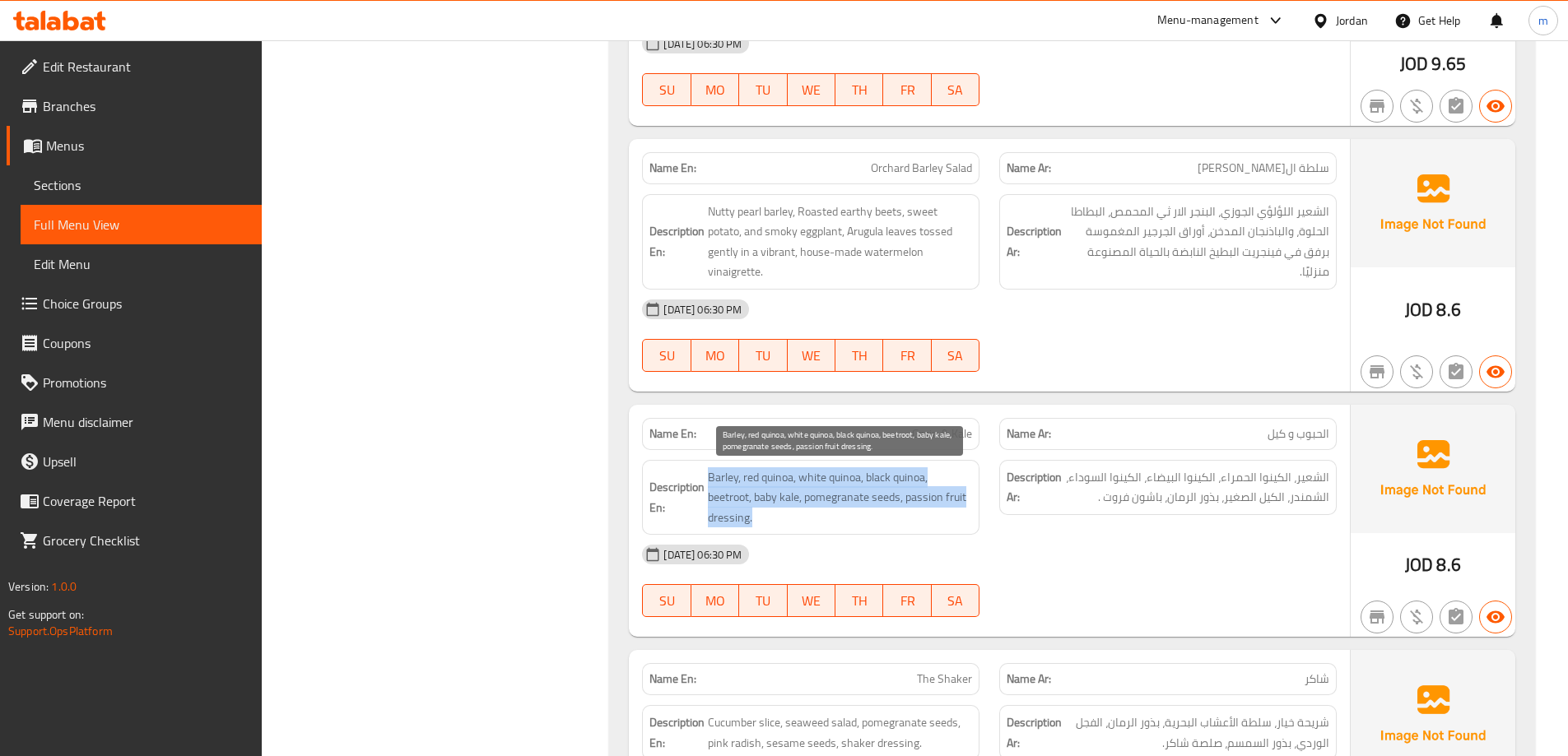
drag, startPoint x: 708, startPoint y: 476, endPoint x: 771, endPoint y: 519, distance: 76.3
click at [771, 519] on span "Barley, red quinoa, white quinoa, black quinoa, beetroot, baby kale, pomegranat…" at bounding box center [839, 497] width 265 height 61
copy span "Barley, red quinoa, white quinoa, black quinoa, beetroot, baby kale, pomegranat…"
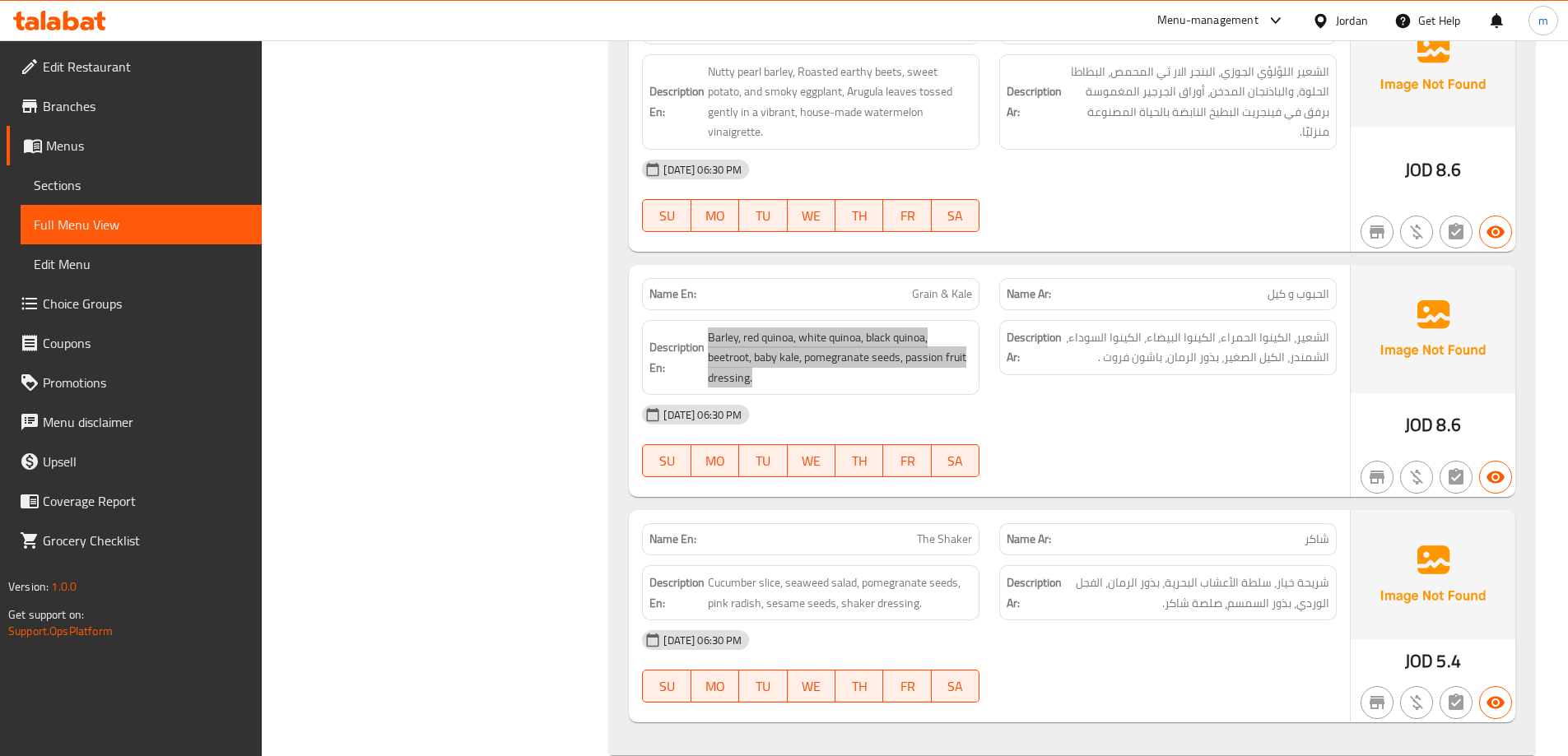
scroll to position [2057, 0]
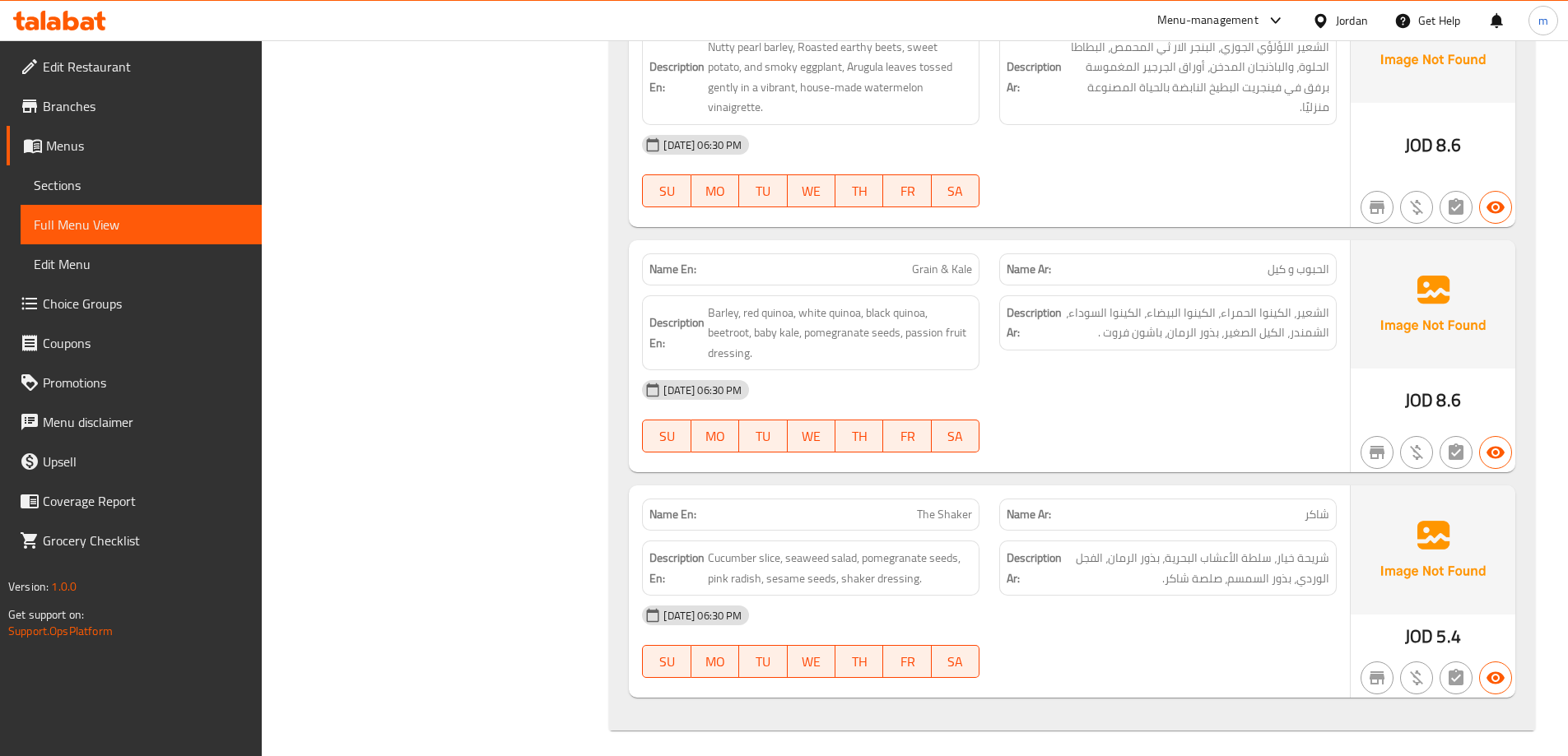
click at [945, 512] on span "The Shaker" at bounding box center [945, 515] width 55 height 18
copy span "The Shaker"
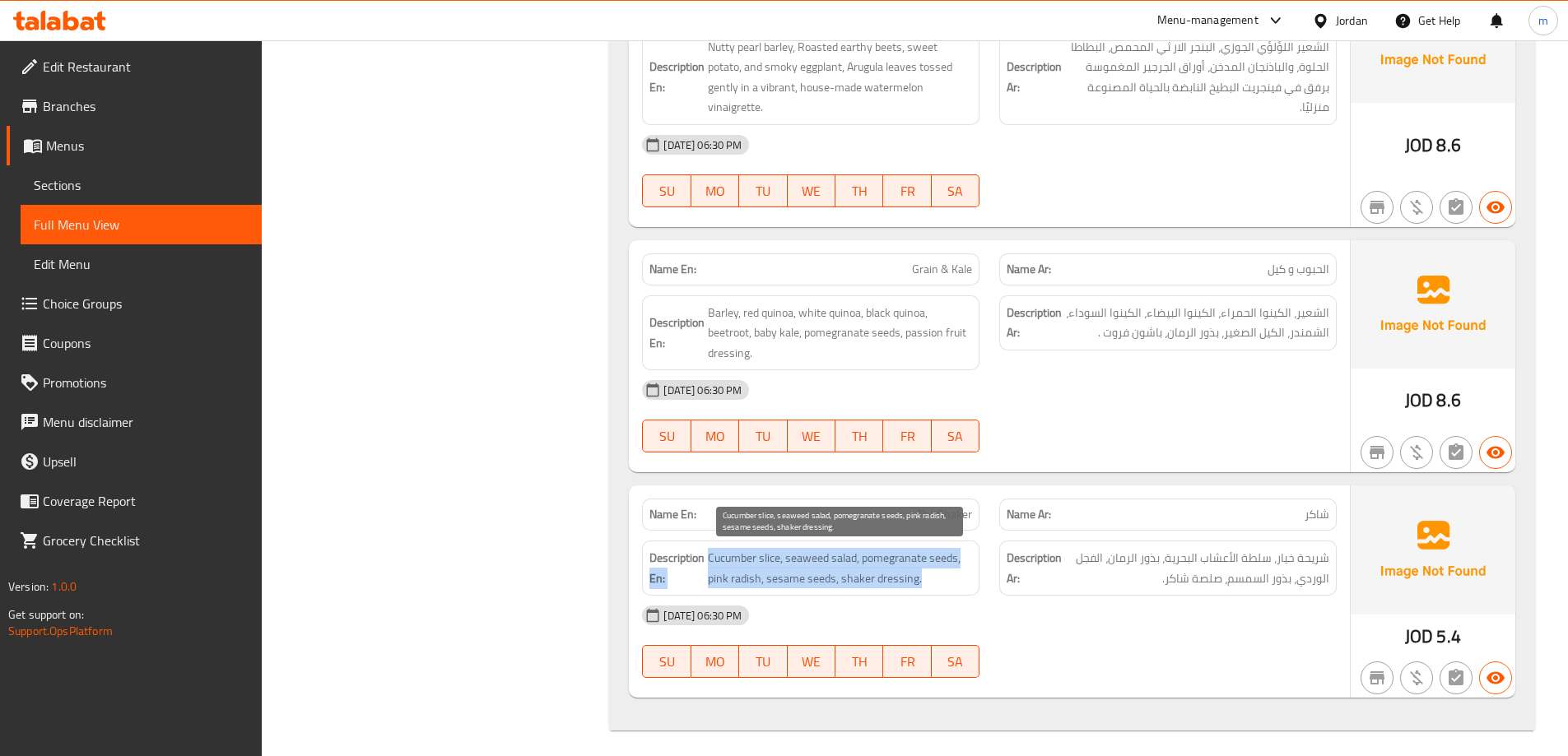
drag, startPoint x: 703, startPoint y: 563, endPoint x: 932, endPoint y: 575, distance: 229.3
click at [932, 575] on h6 "Description En: Cucumber slice, seaweed salad, pomegranate seeds, pink radish, …" at bounding box center [810, 568] width 323 height 40
copy h6 "En: Cucumber slice, seaweed salad, pomegranate seeds, pink radish, sesame seeds…"
click at [633, 391] on div "[DATE] 06:30 PM" at bounding box center [989, 390] width 714 height 39
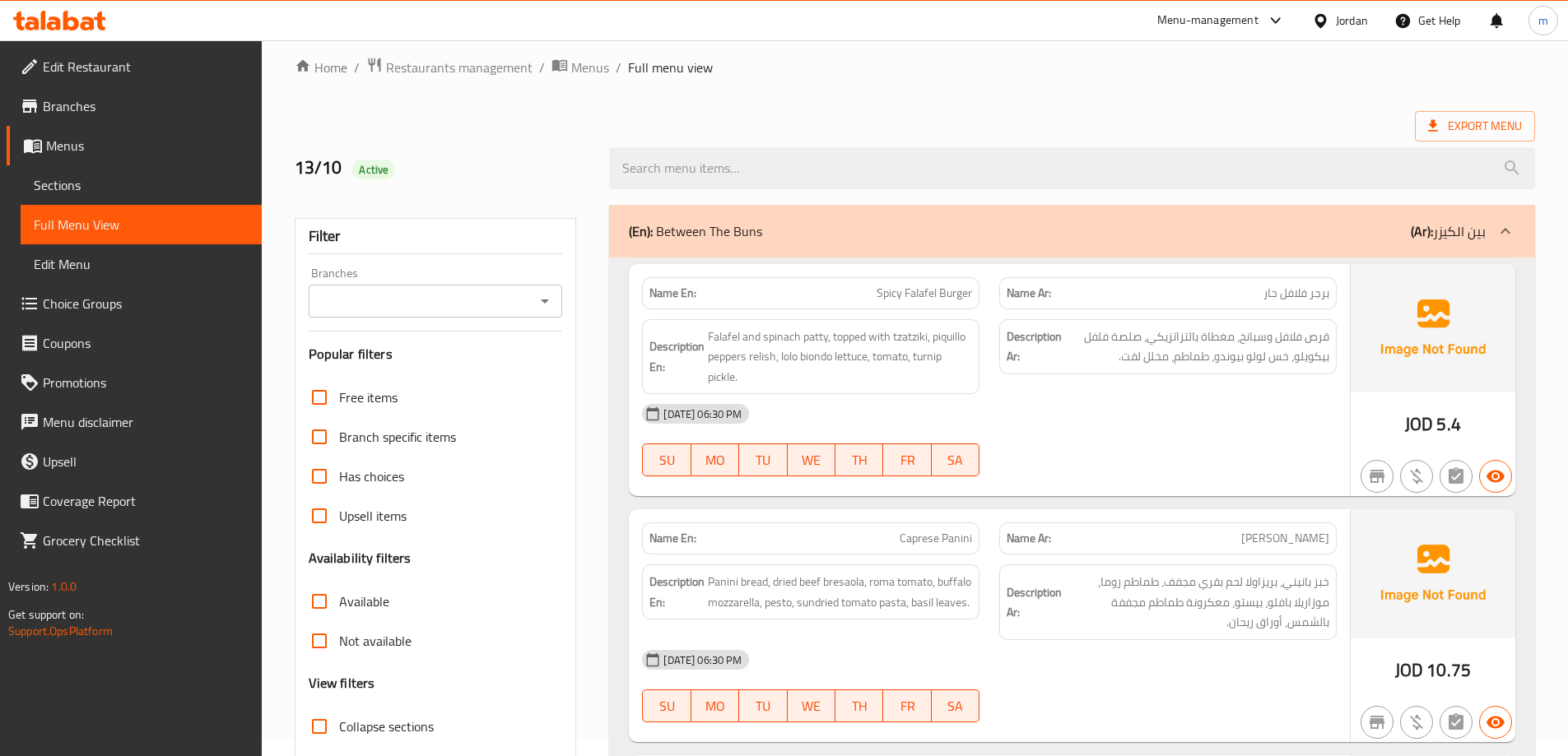
scroll to position [0, 0]
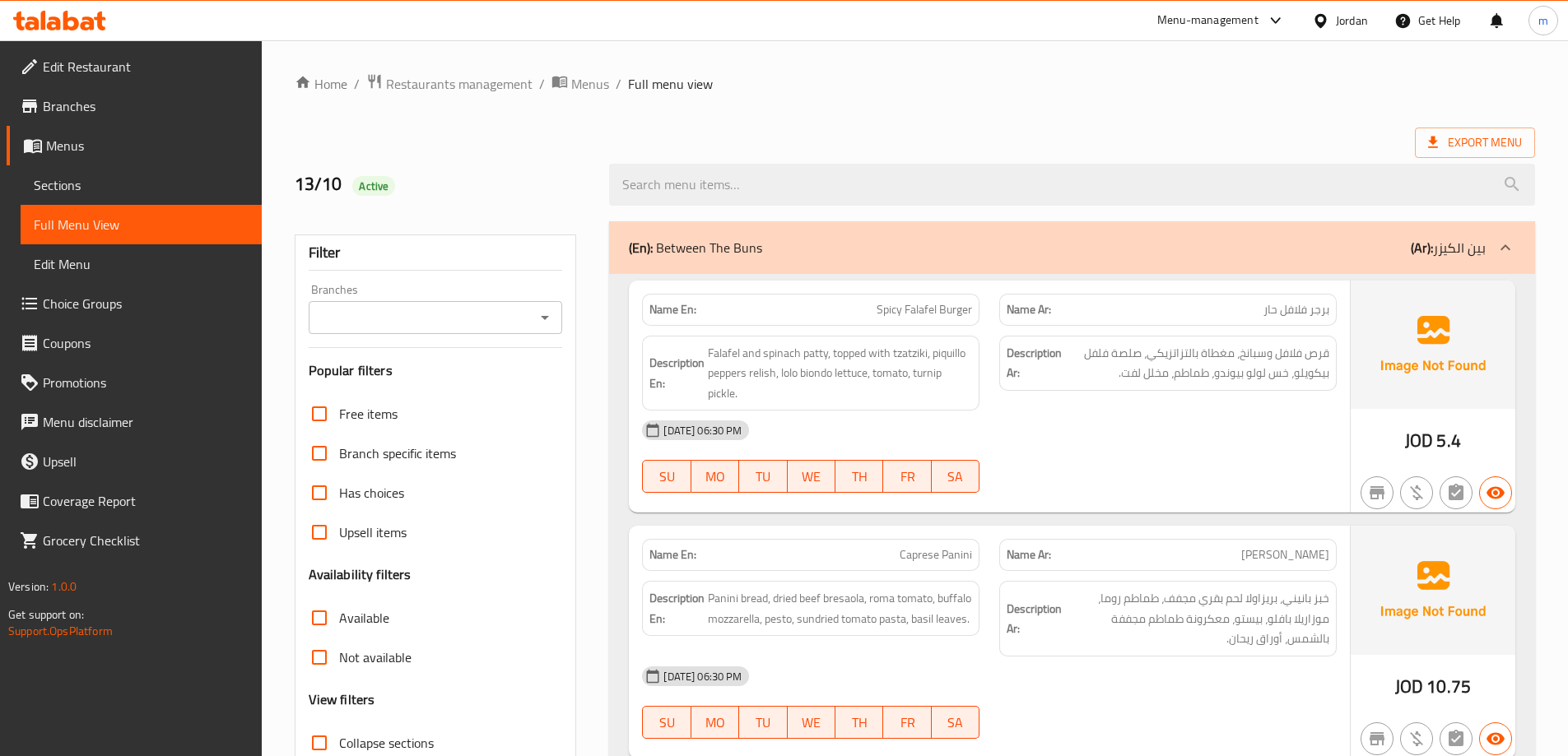
click at [1339, 267] on div "(En): Between The Buns (Ar): بين الكيزر" at bounding box center [1071, 247] width 925 height 53
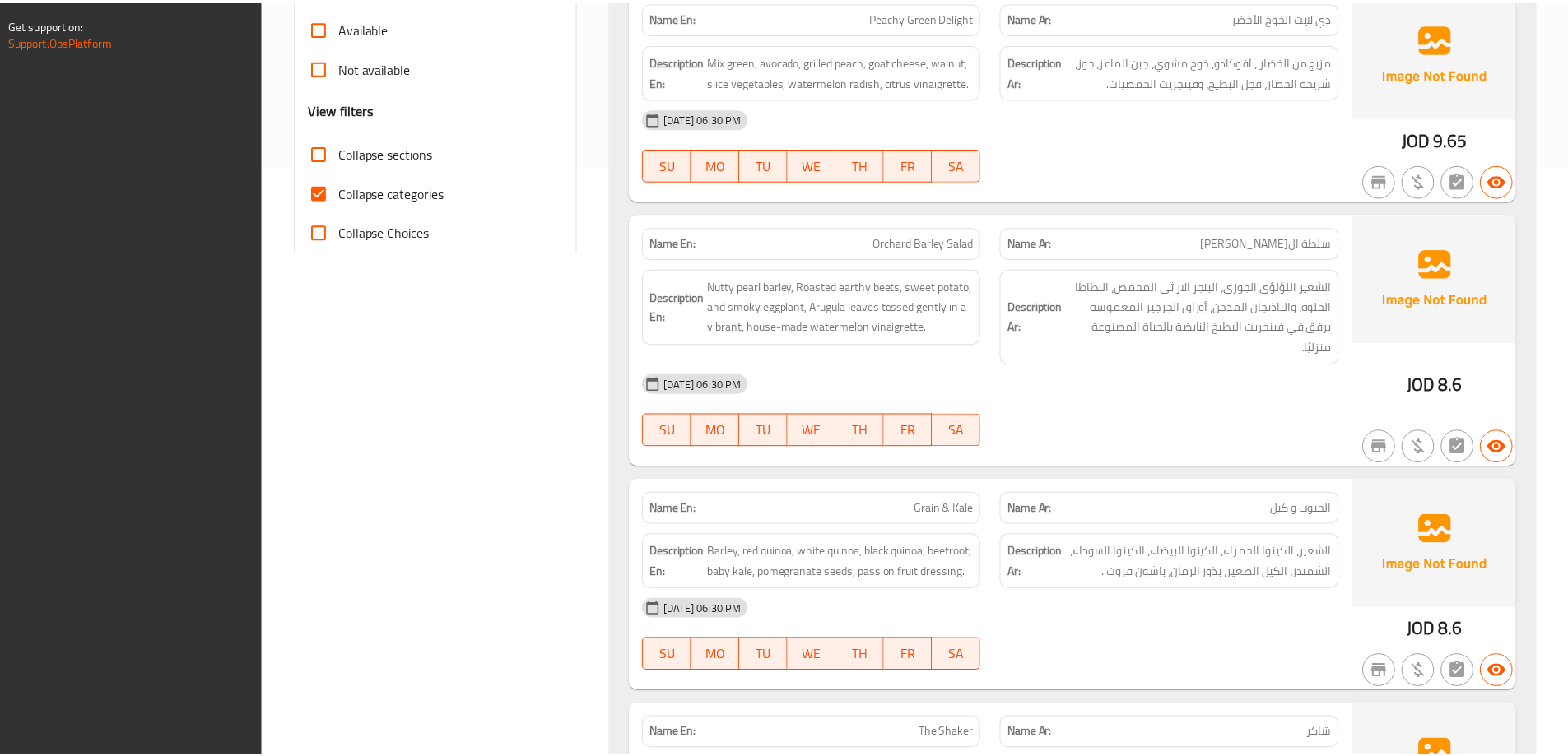
scroll to position [817, 0]
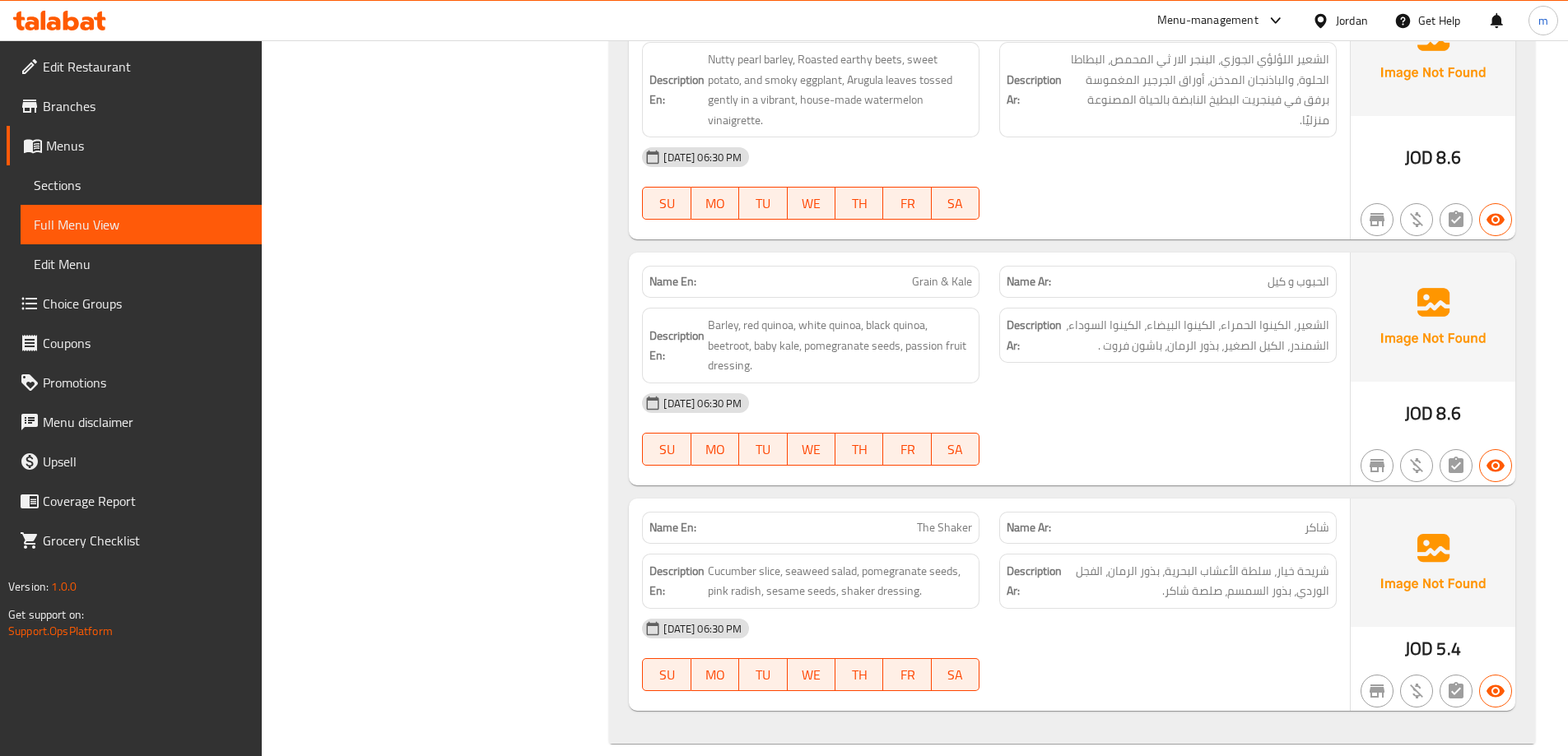
click at [113, 68] on span "Edit Restaurant" at bounding box center [145, 67] width 206 height 20
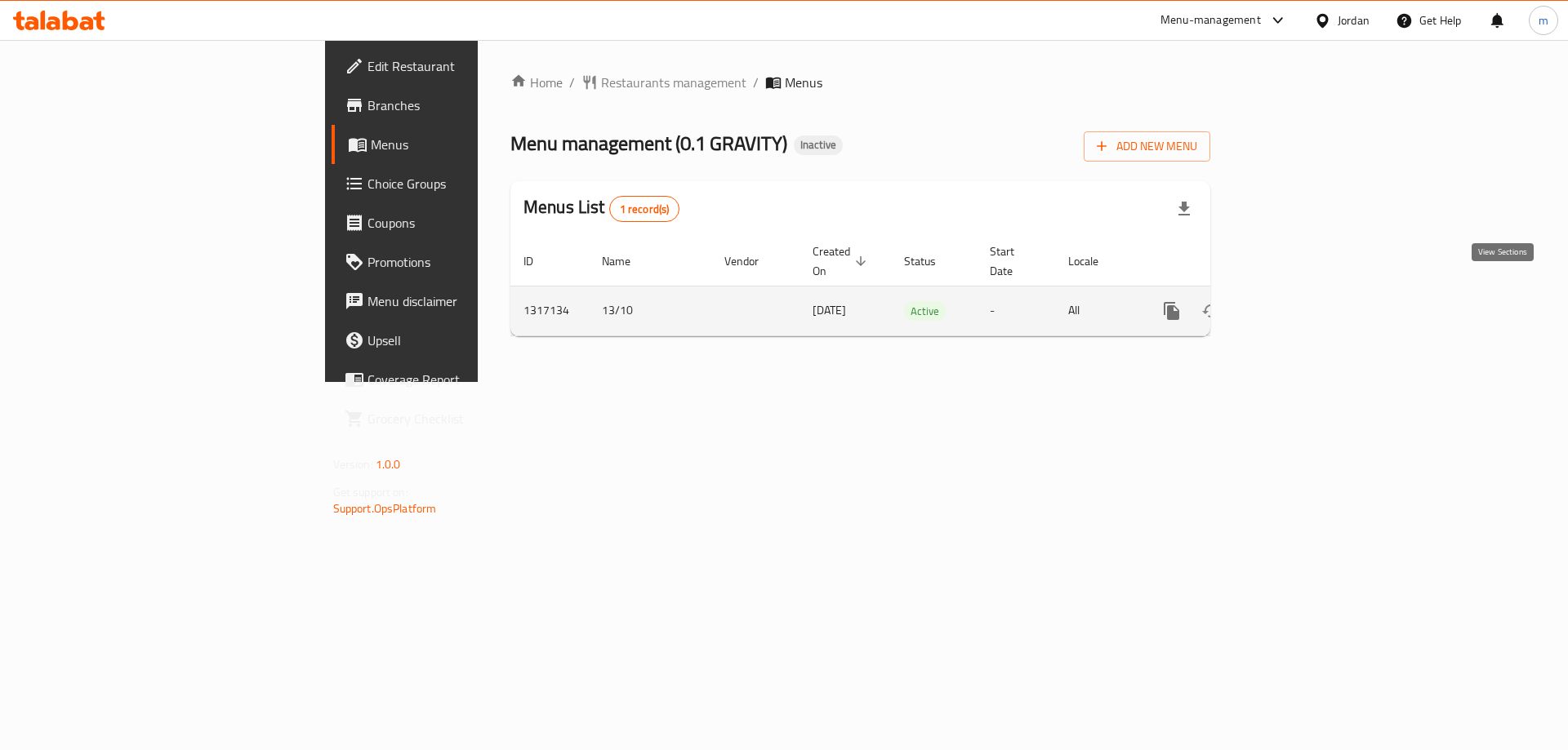
click at [1310, 291] on link "enhanced table" at bounding box center [1290, 310] width 39 height 39
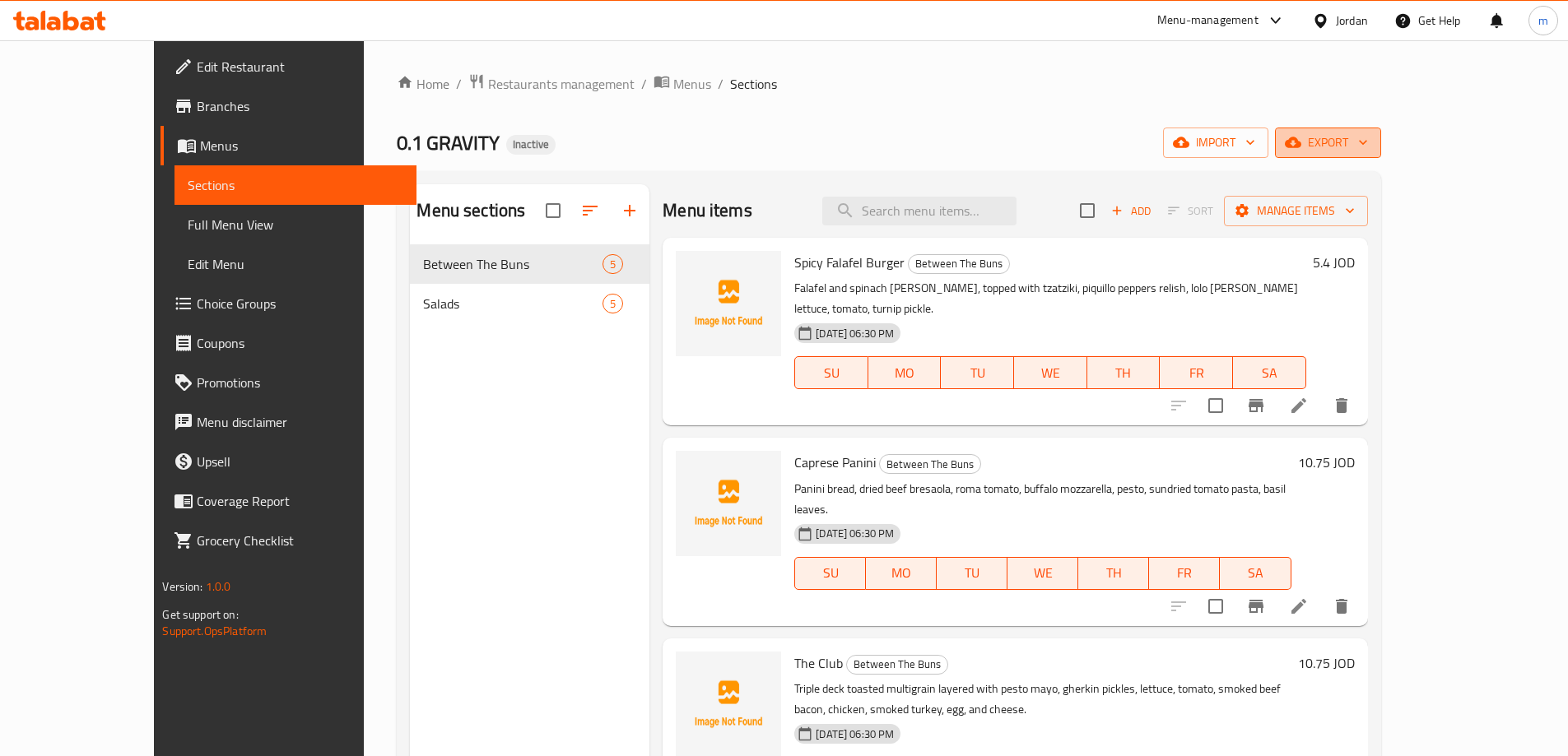
click at [1368, 133] on span "export" at bounding box center [1328, 143] width 80 height 21
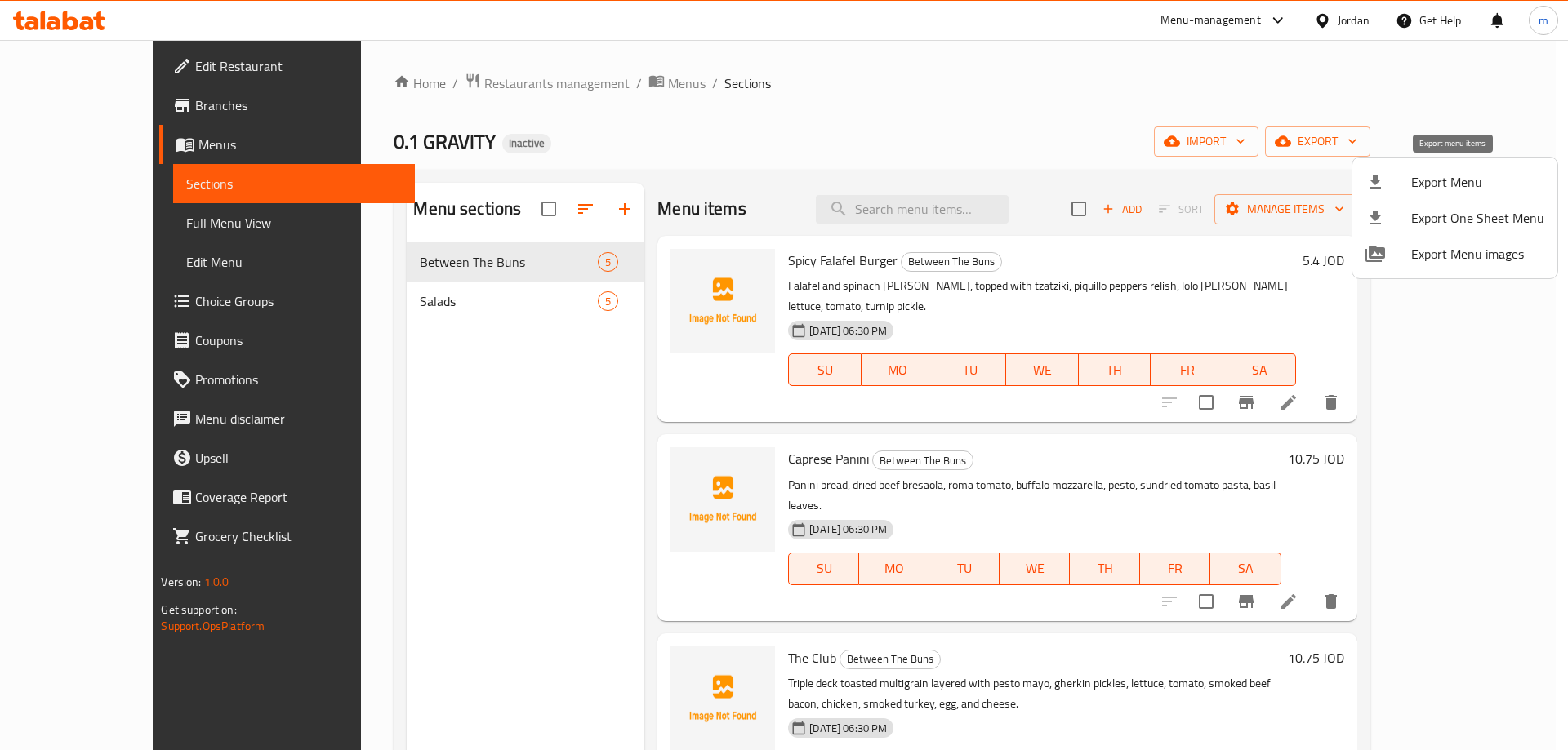
click at [1491, 190] on span "Export Menu" at bounding box center [1478, 182] width 133 height 20
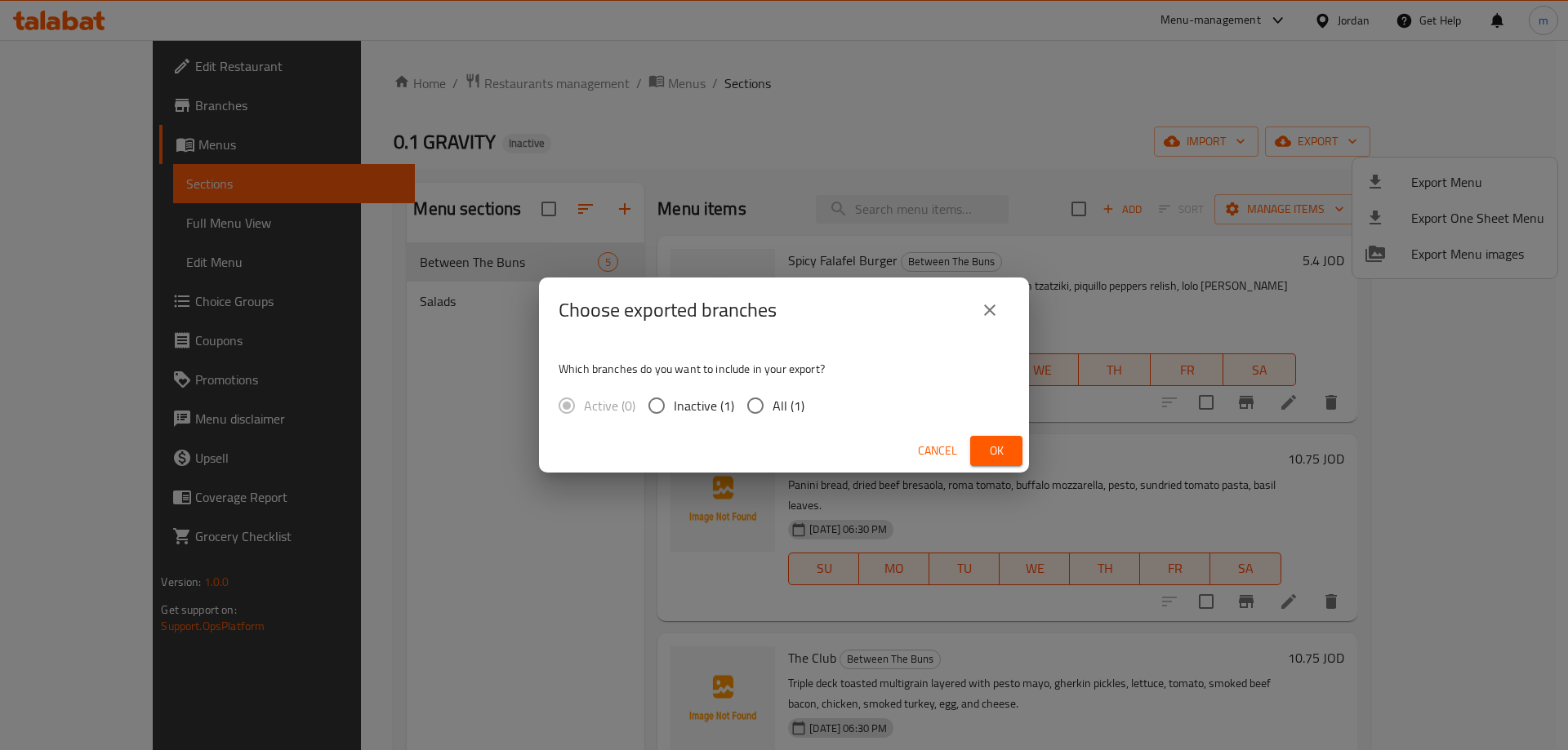
click at [788, 396] on span "All (1)" at bounding box center [789, 406] width 31 height 20
click at [773, 394] on input "All (1)" at bounding box center [755, 405] width 34 height 34
radio input "true"
click at [1006, 440] on button "Ok" at bounding box center [996, 451] width 52 height 30
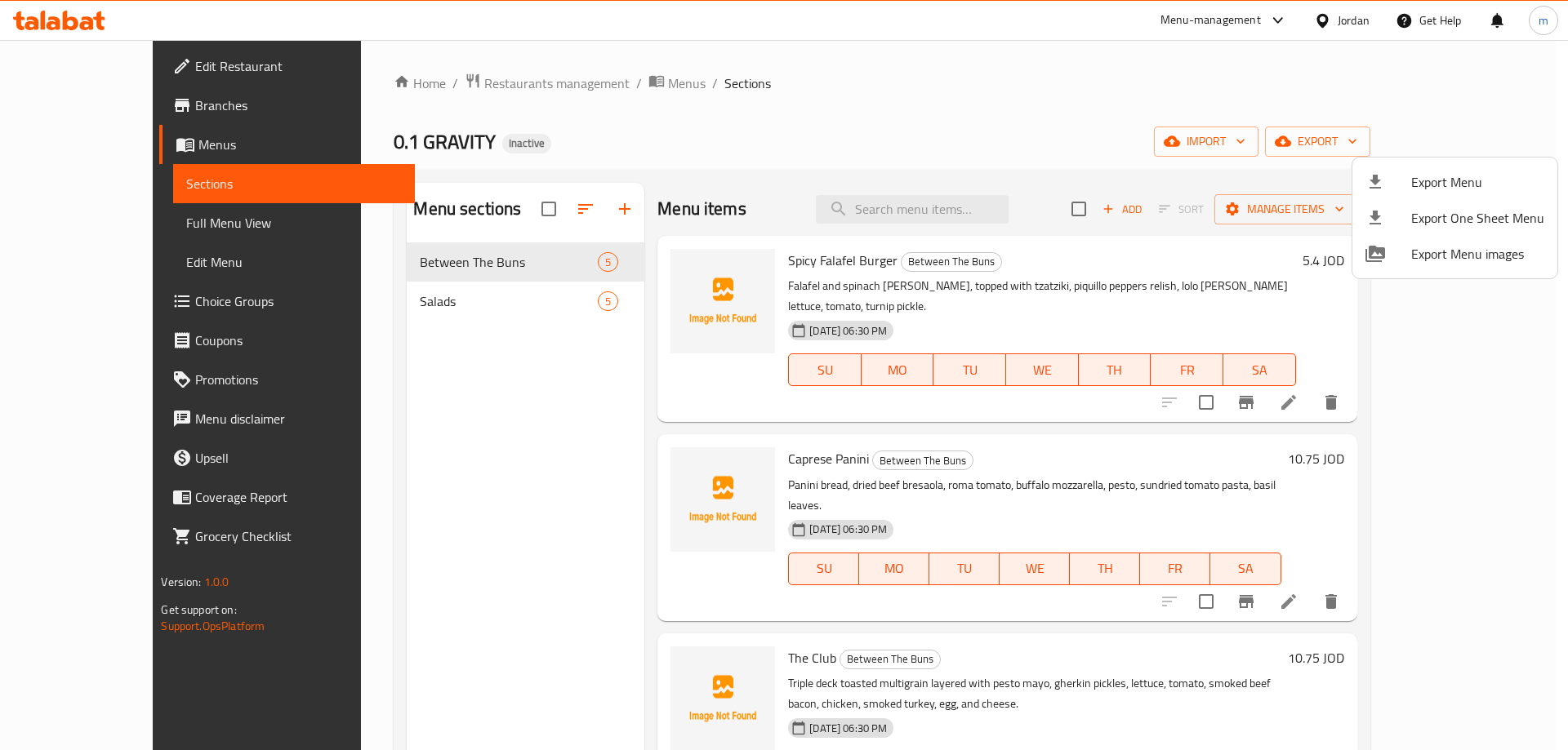
click at [580, 86] on div at bounding box center [784, 375] width 1568 height 750
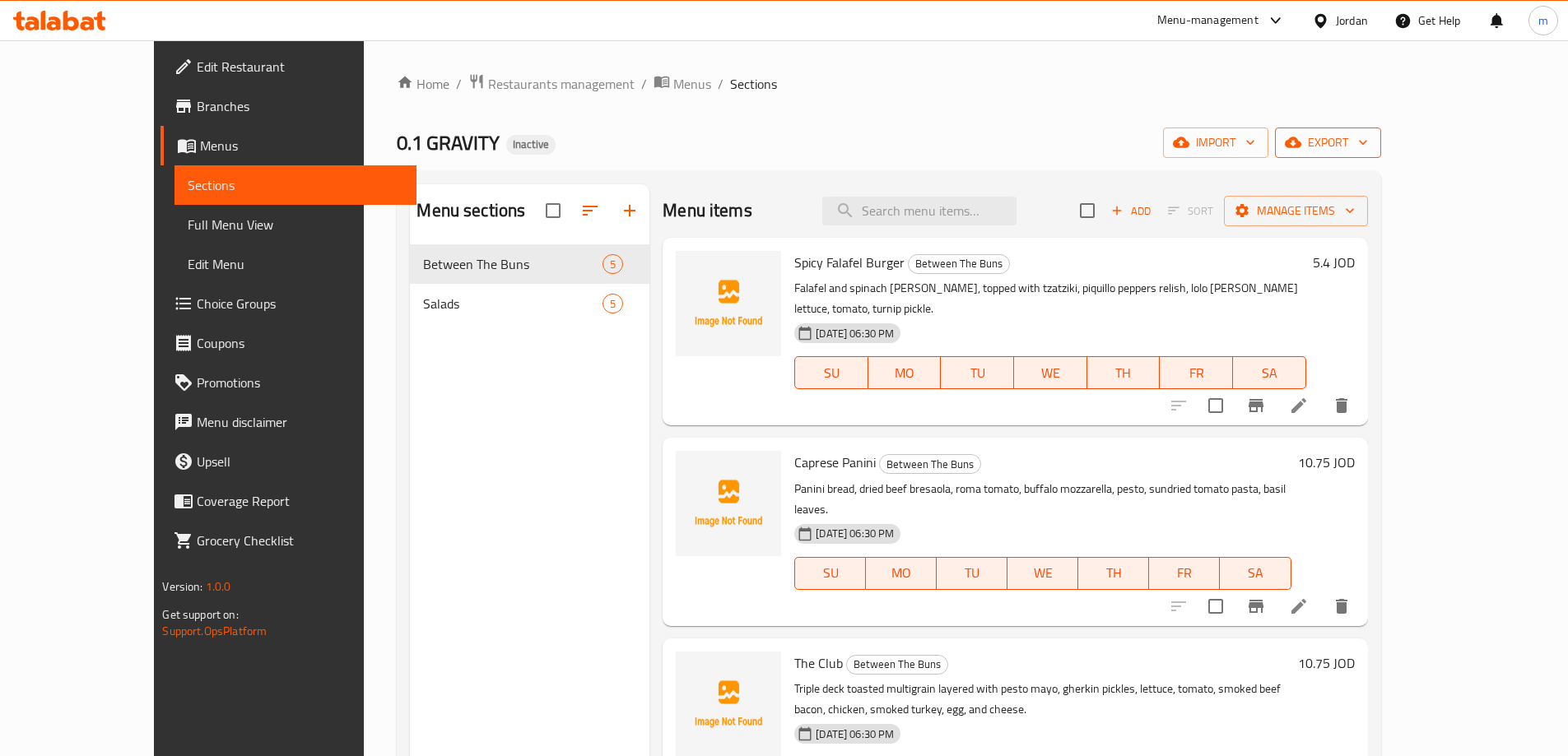
click at [1381, 131] on button "export" at bounding box center [1328, 143] width 106 height 30
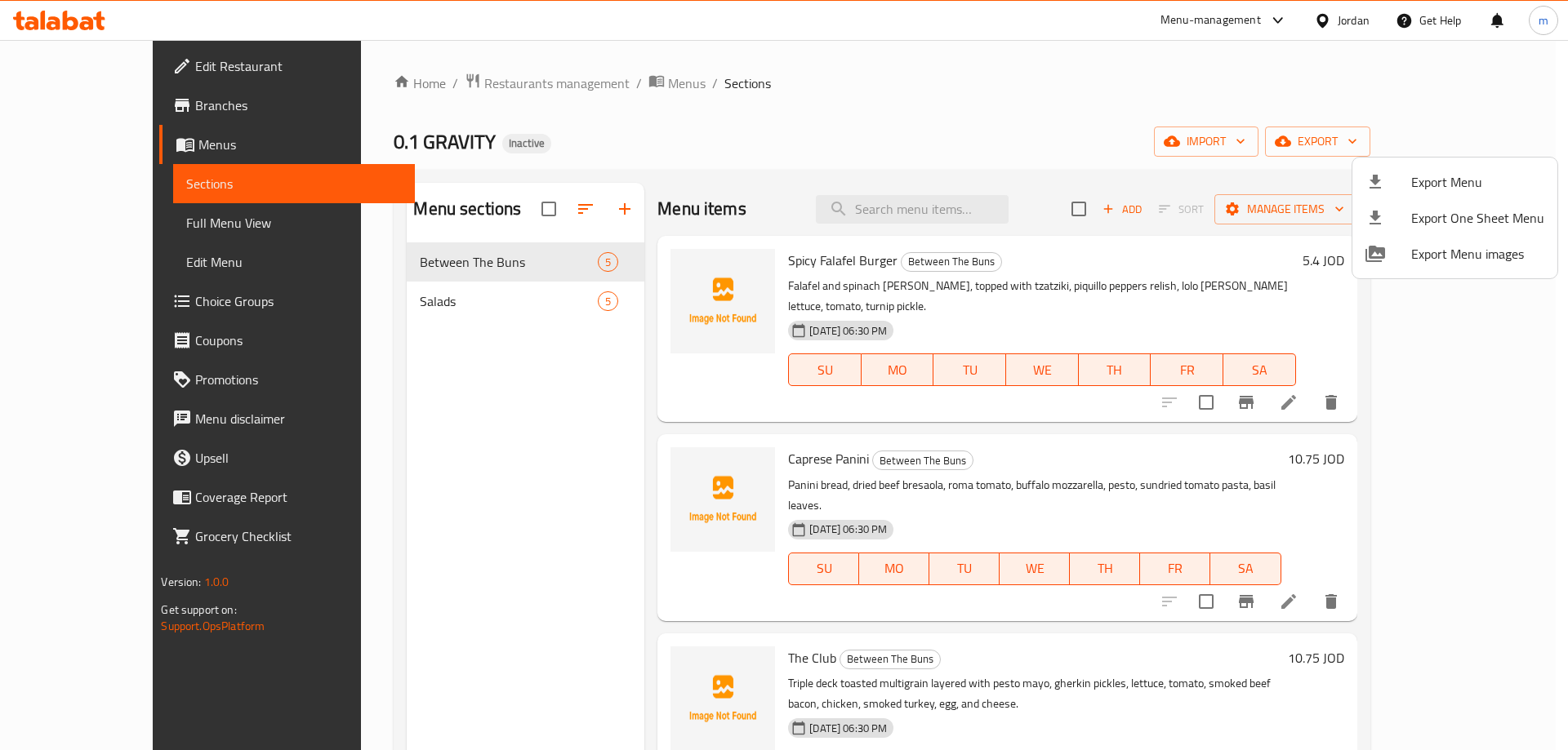
click at [1476, 177] on span "Export Menu" at bounding box center [1478, 182] width 133 height 20
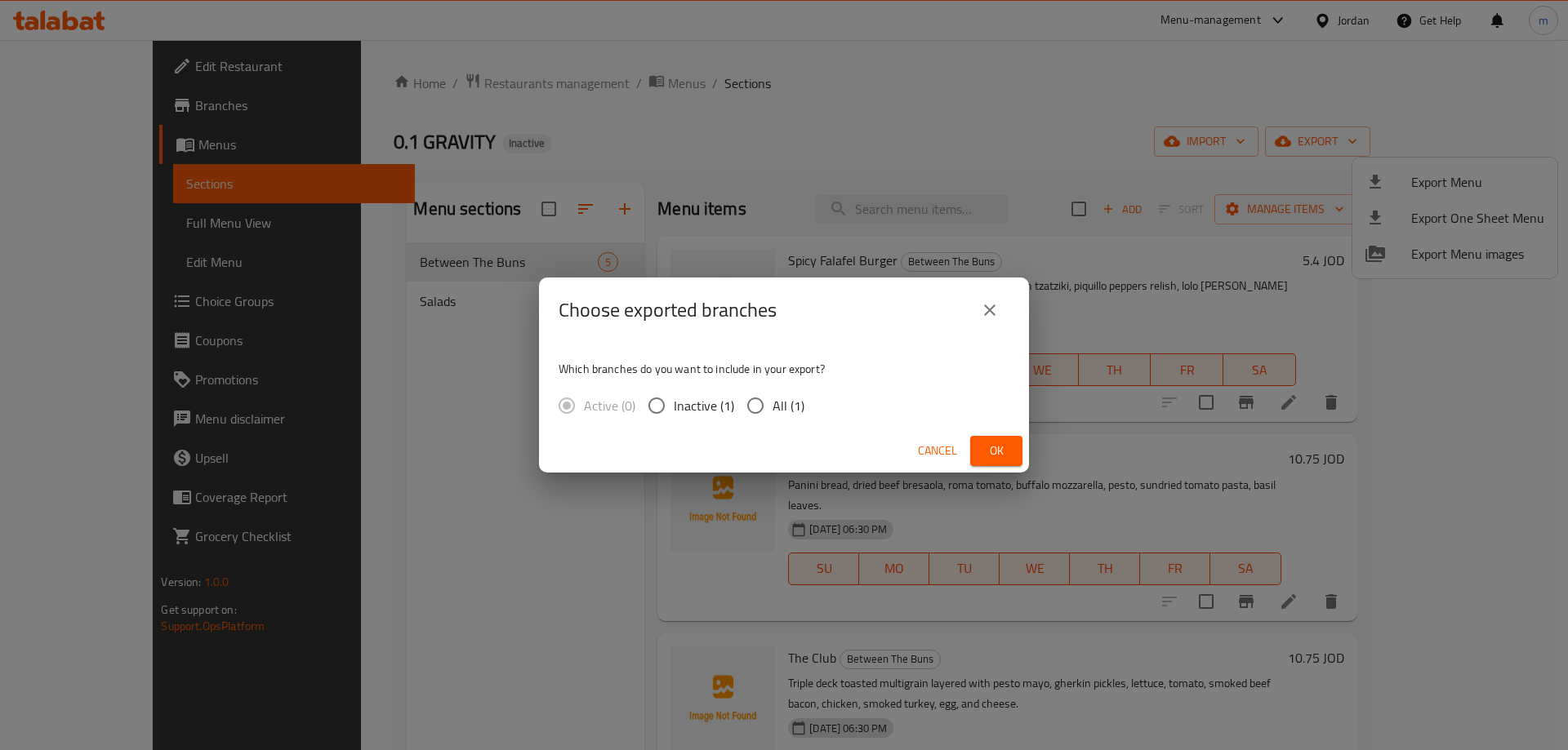
click at [779, 406] on span "All (1)" at bounding box center [789, 406] width 31 height 20
click at [773, 406] on input "All (1)" at bounding box center [755, 405] width 34 height 34
radio input "true"
click at [975, 443] on button "Ok" at bounding box center [996, 451] width 52 height 30
